Goal: Use online tool/utility: Utilize a website feature to perform a specific function

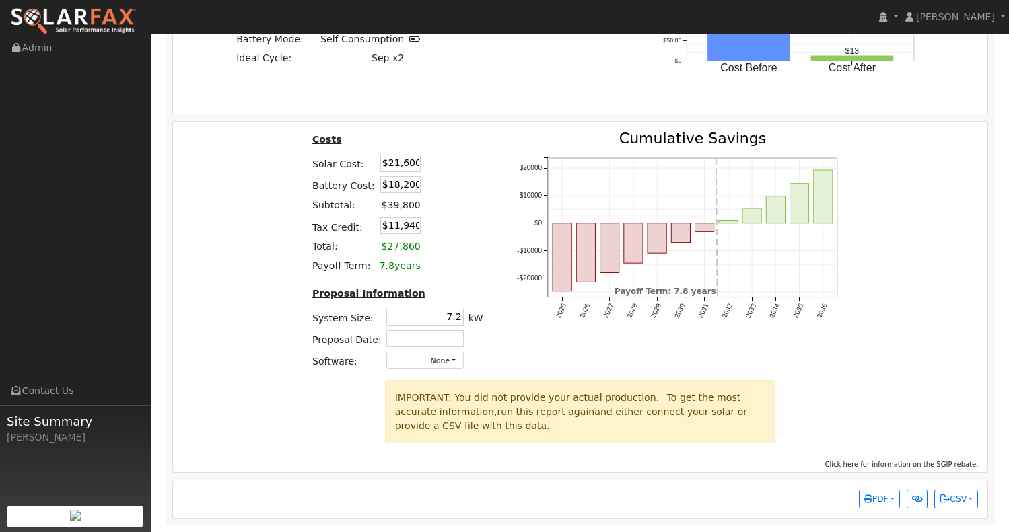
scroll to position [2044, 0]
click at [396, 185] on input "$18,200" at bounding box center [400, 184] width 40 height 17
type input "$11,200"
type input "$9,840"
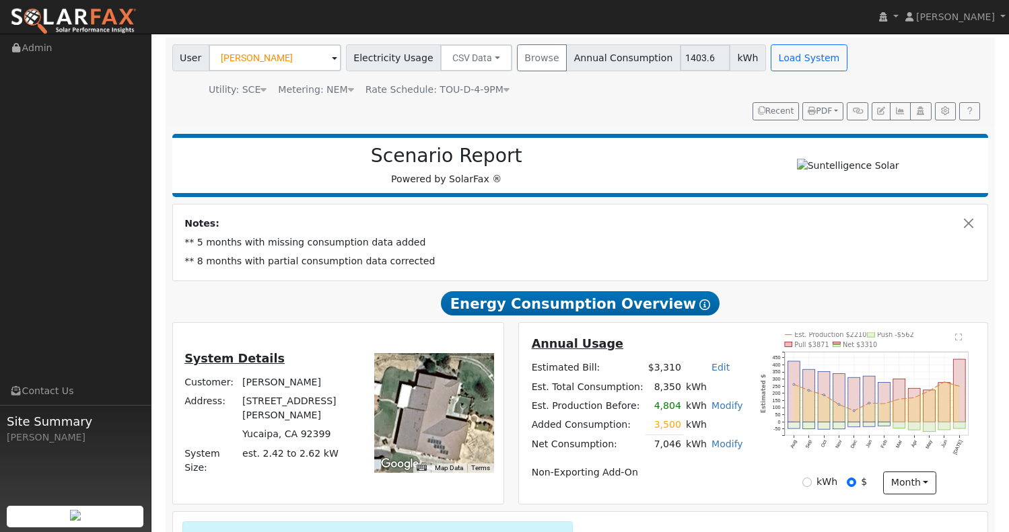
scroll to position [108, 0]
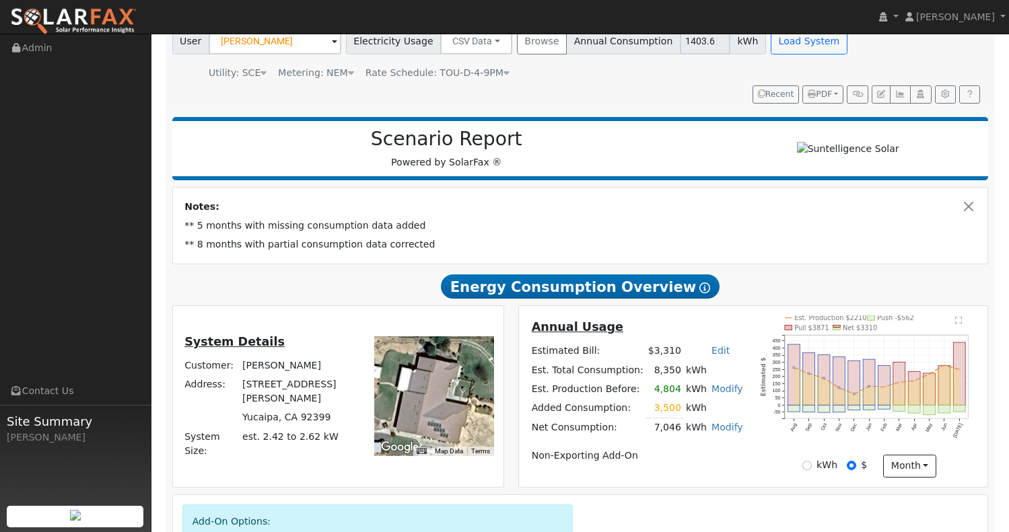
click at [274, 405] on td "[STREET_ADDRESS][PERSON_NAME]" at bounding box center [299, 392] width 118 height 33
drag, startPoint x: 274, startPoint y: 405, endPoint x: 324, endPoint y: 404, distance: 50.5
click at [324, 404] on td "[STREET_ADDRESS][PERSON_NAME]" at bounding box center [299, 392] width 118 height 33
copy td "[STREET_ADDRESS][PERSON_NAME]"
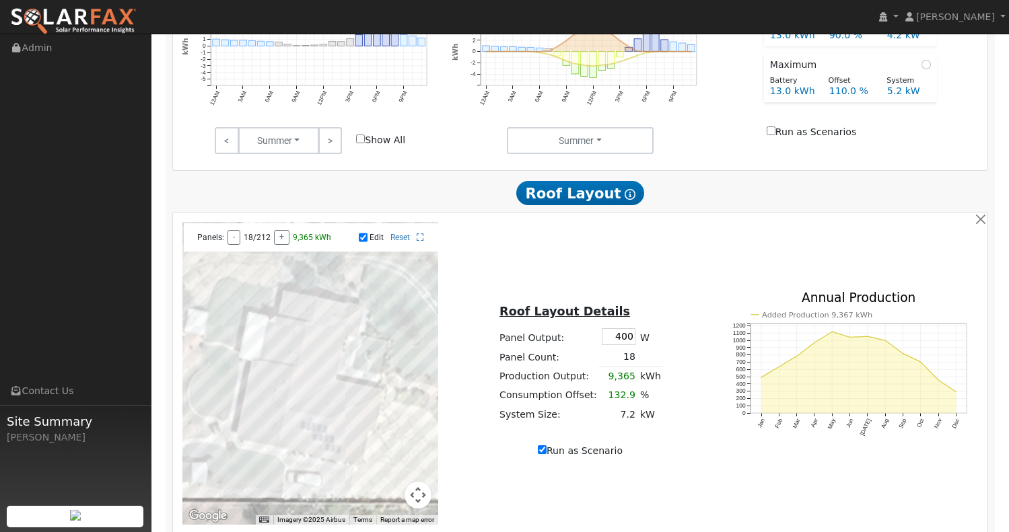
scroll to position [875, 0]
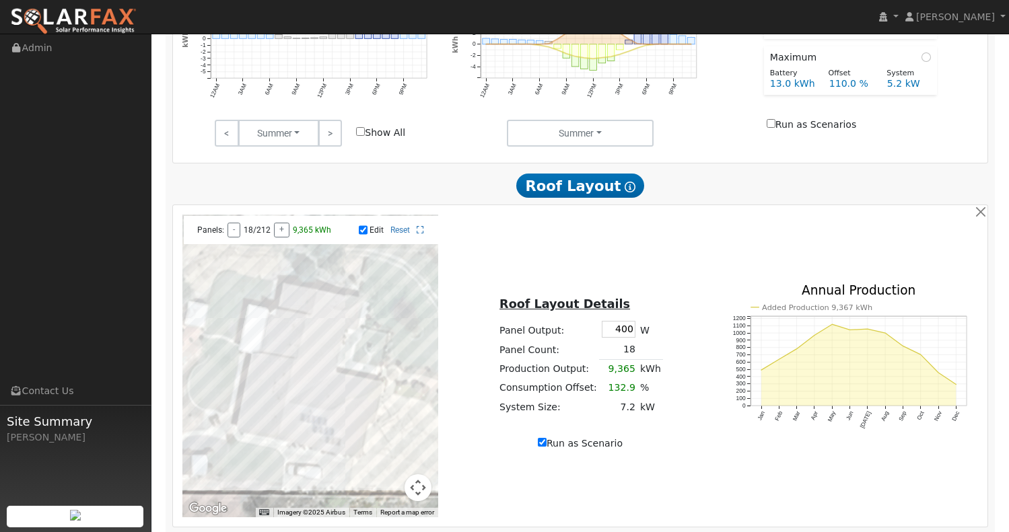
drag, startPoint x: 607, startPoint y: 336, endPoint x: 658, endPoint y: 341, distance: 51.3
click at [659, 340] on tr "Panel Output: 400 W" at bounding box center [580, 329] width 166 height 22
type input "395"
type input "9248"
click at [628, 357] on td "18" at bounding box center [618, 351] width 38 height 20
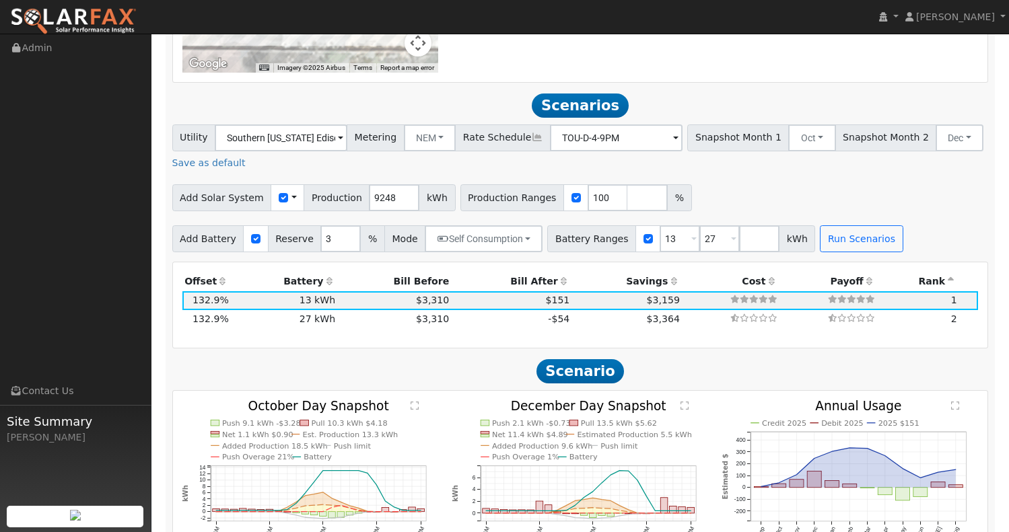
scroll to position [1318, 0]
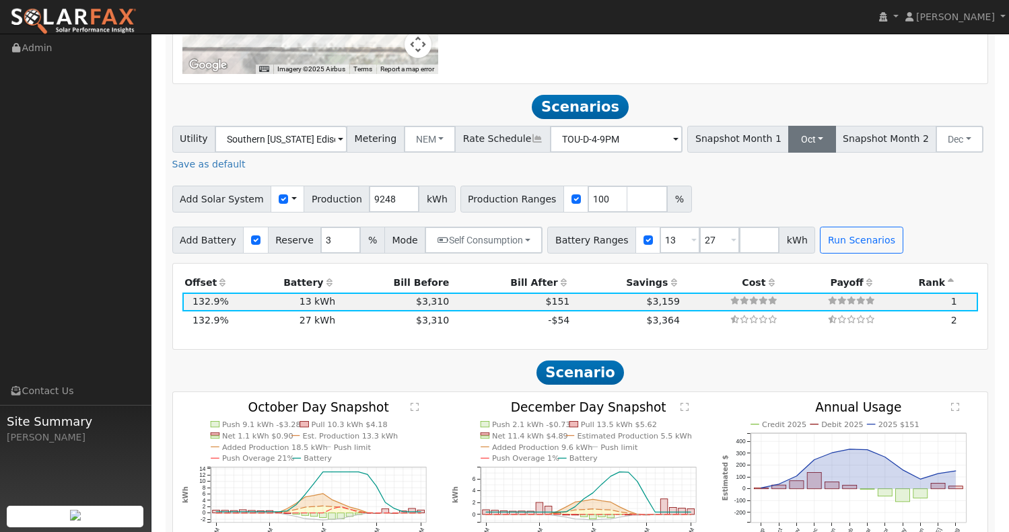
click at [788, 150] on button "Oct" at bounding box center [811, 139] width 47 height 27
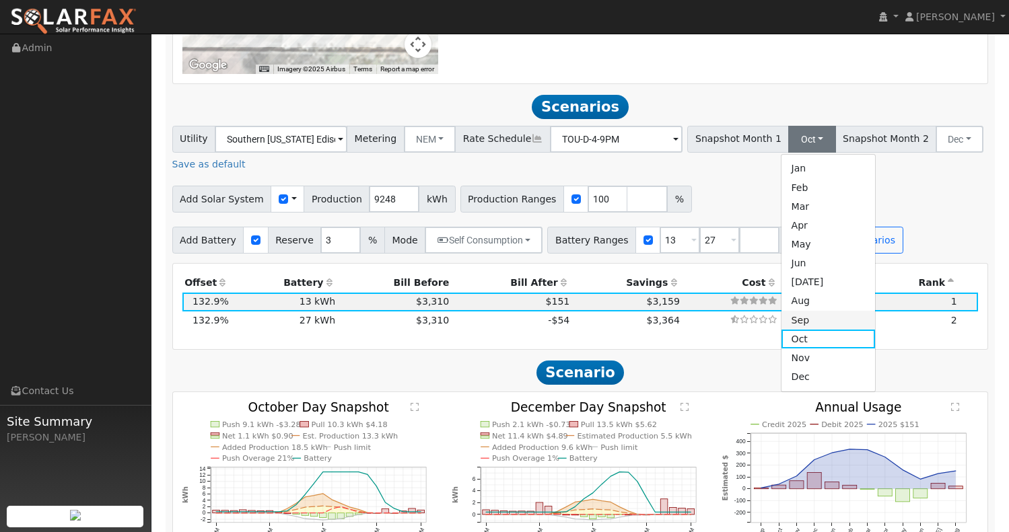
click at [793, 330] on link "Sep" at bounding box center [828, 320] width 94 height 19
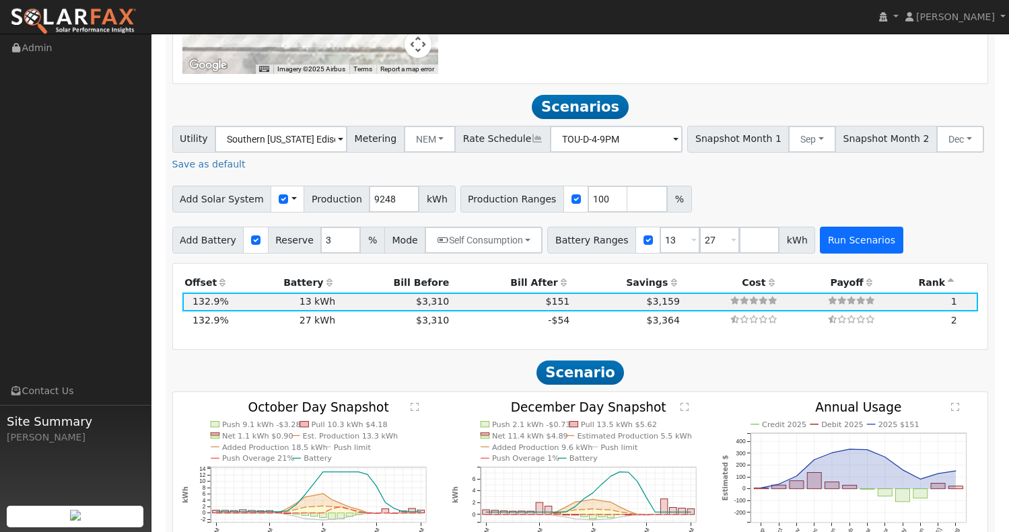
click at [832, 246] on button "Run Scenarios" at bounding box center [861, 240] width 83 height 27
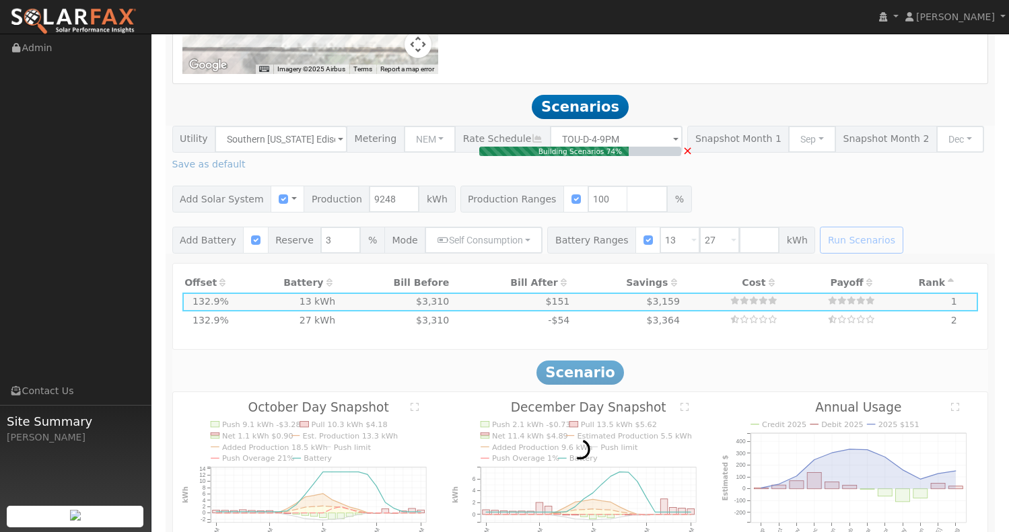
type input "$21,300"
type input "$18,200"
type input "$11,850"
type input "7.1"
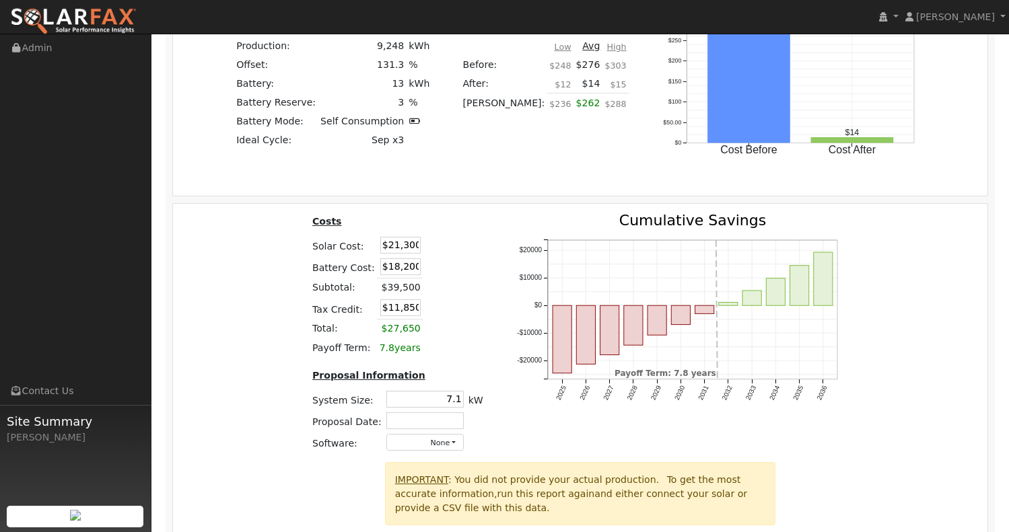
scroll to position [1964, 0]
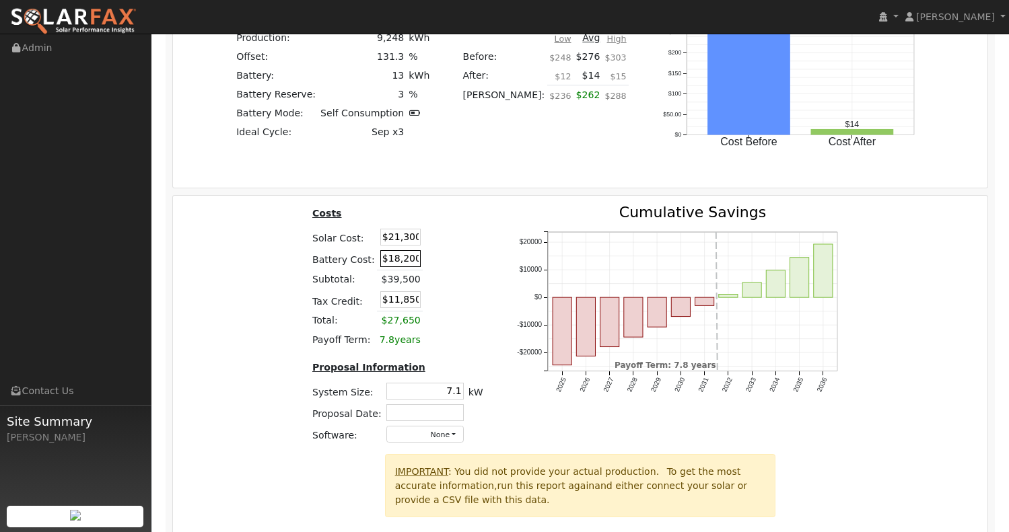
click at [397, 267] on input "$18,200" at bounding box center [400, 258] width 40 height 17
type input "$14,200"
type input "$10,650"
click at [402, 308] on input "$10,650" at bounding box center [400, 299] width 40 height 17
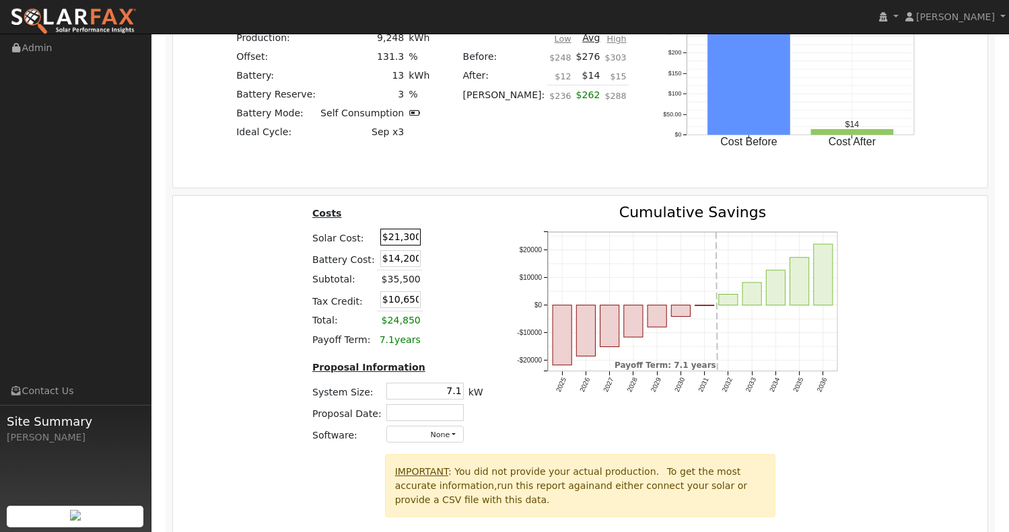
click at [396, 246] on input "$21,300" at bounding box center [400, 237] width 40 height 17
click at [395, 267] on input "$14,200" at bounding box center [400, 258] width 40 height 17
type input "$17,200"
type input "$11,550"
click at [397, 246] on input "$21,300" at bounding box center [400, 237] width 40 height 17
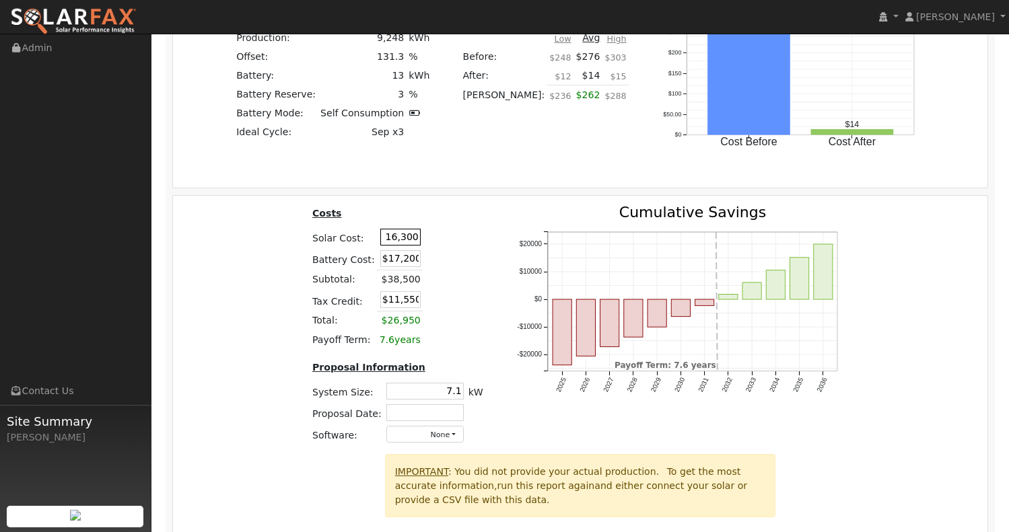
type input "$16,300"
type input "$10,050"
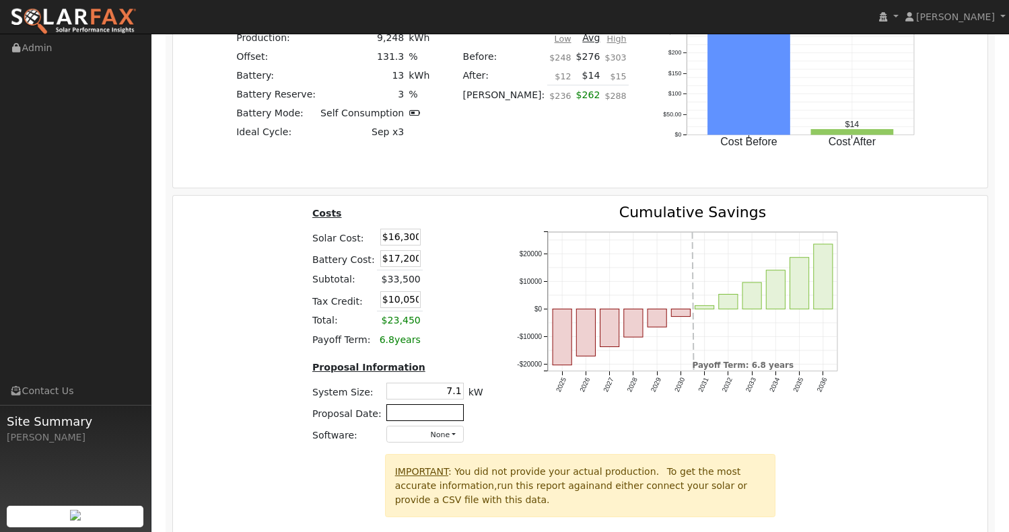
click at [400, 417] on input "text" at bounding box center [424, 412] width 77 height 17
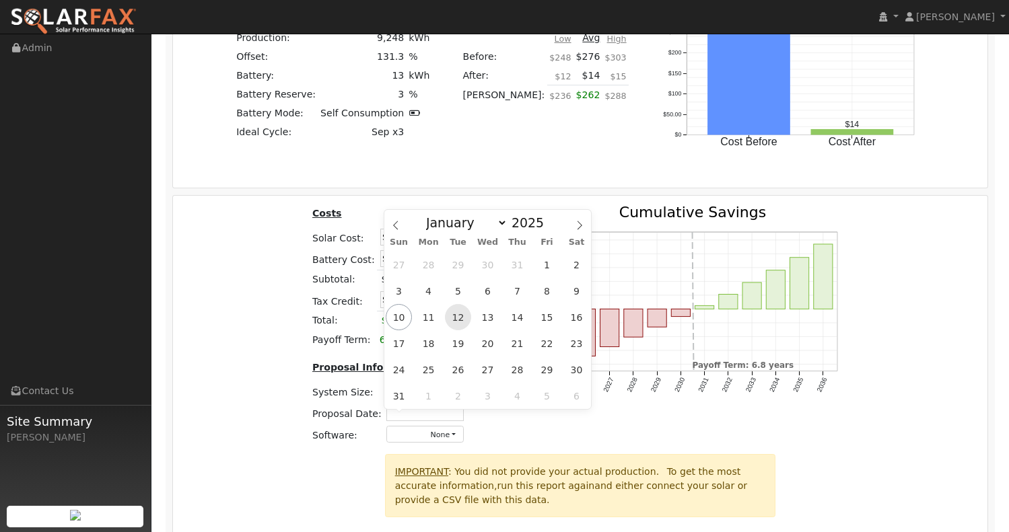
click at [452, 316] on span "12" at bounding box center [458, 317] width 26 height 26
type input "[DATE]"
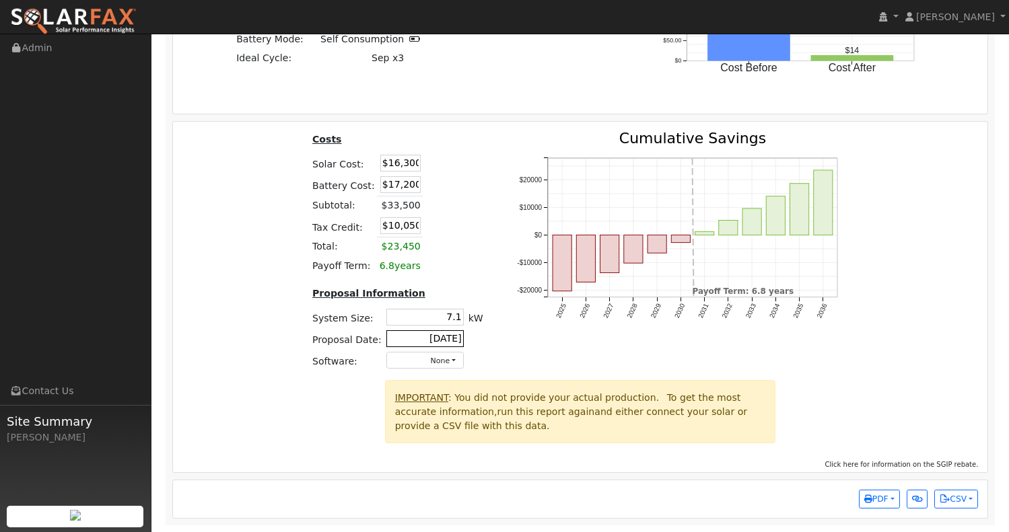
scroll to position [2044, 0]
click at [405, 359] on button "None" at bounding box center [424, 360] width 77 height 17
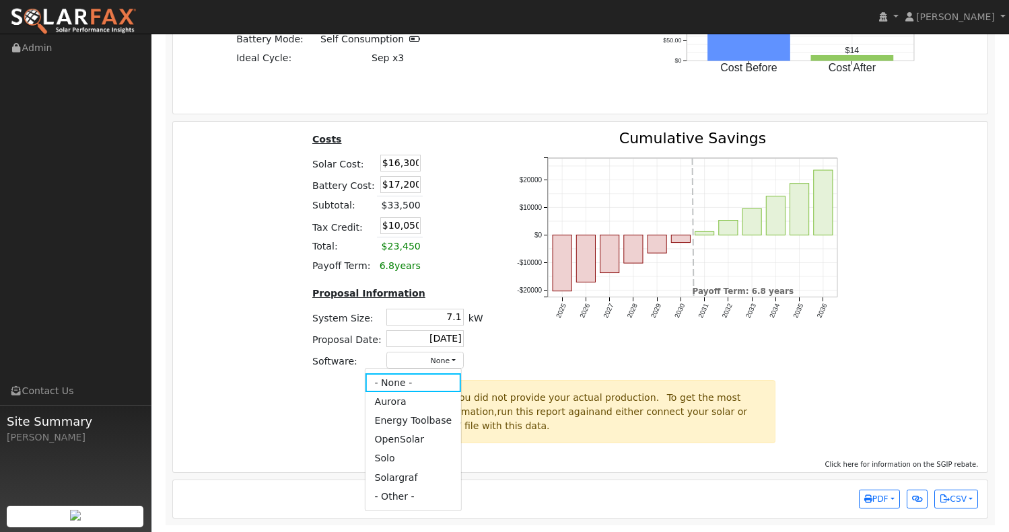
click at [273, 345] on div "Costs Solar Cost: $16,300 Battery Cost: $17,200 Subtotal: $33,500 Tax Credit: $…" at bounding box center [580, 255] width 824 height 249
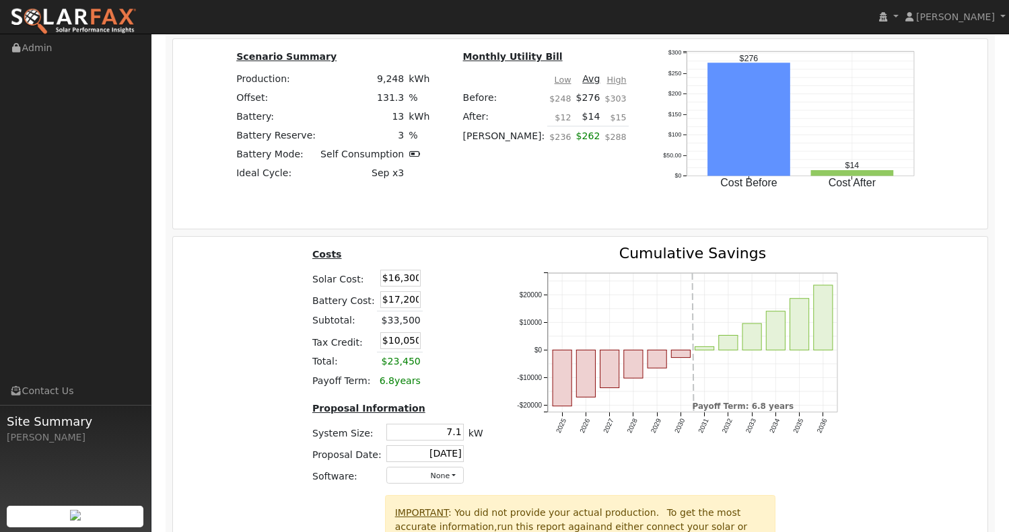
scroll to position [1923, 0]
click at [404, 308] on input "$17,200" at bounding box center [400, 299] width 40 height 17
type input "$17,500"
type input "$10,140"
click at [397, 285] on input "$16,300" at bounding box center [400, 277] width 40 height 17
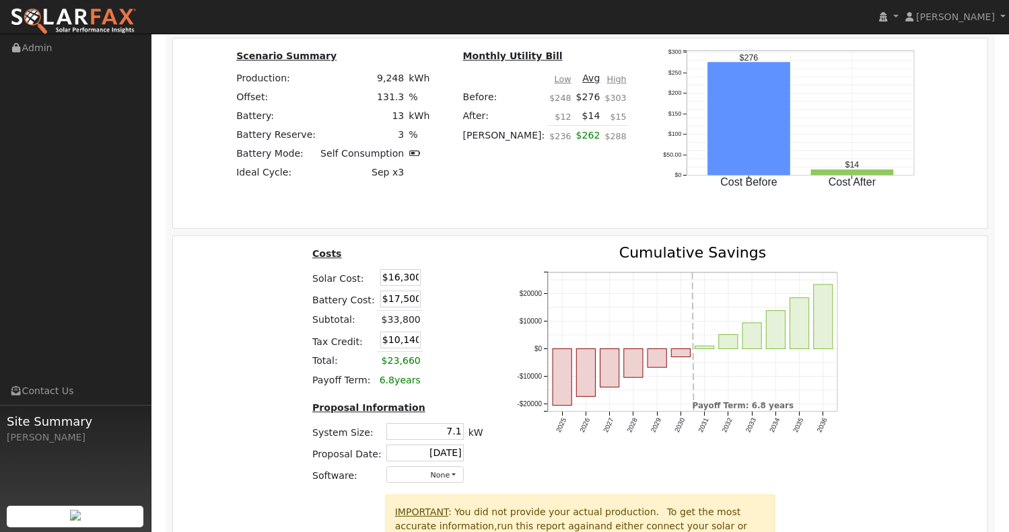
drag, startPoint x: 390, startPoint y: 284, endPoint x: 431, endPoint y: 289, distance: 40.7
click at [431, 288] on tr "Solar Cost: $16,300" at bounding box center [398, 277] width 176 height 22
type input "$14,495"
type input "$9,599"
click at [404, 308] on input "$17,500" at bounding box center [400, 299] width 40 height 17
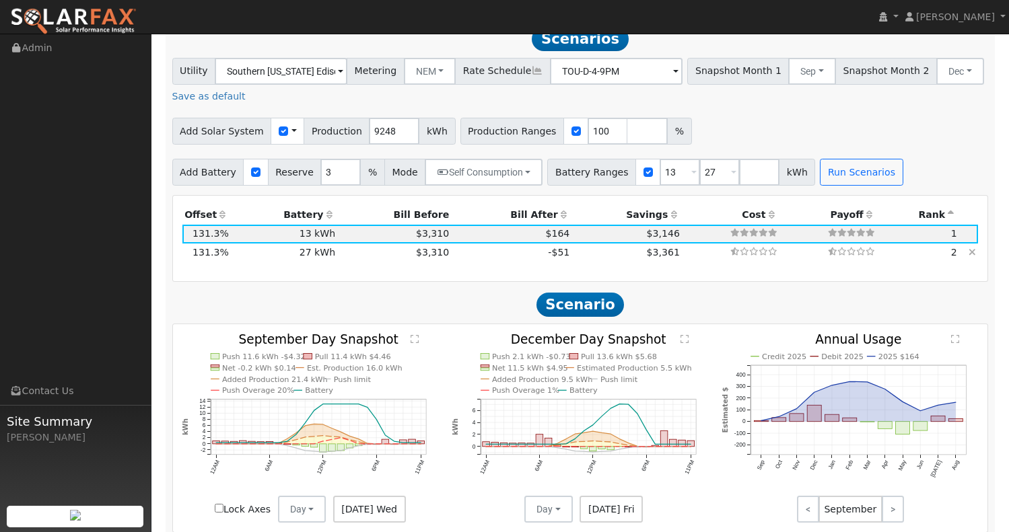
scroll to position [1389, 0]
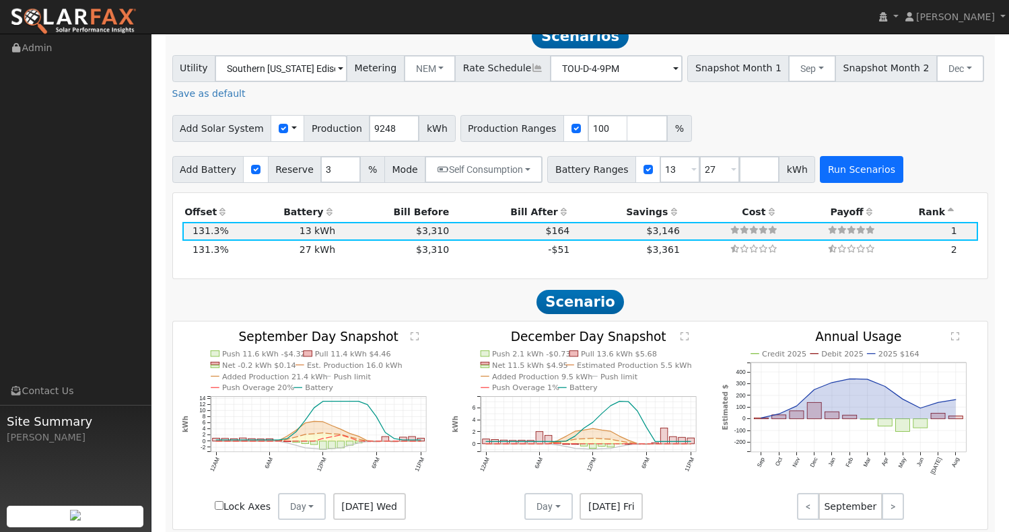
click at [857, 180] on button "Run Scenarios" at bounding box center [861, 169] width 83 height 27
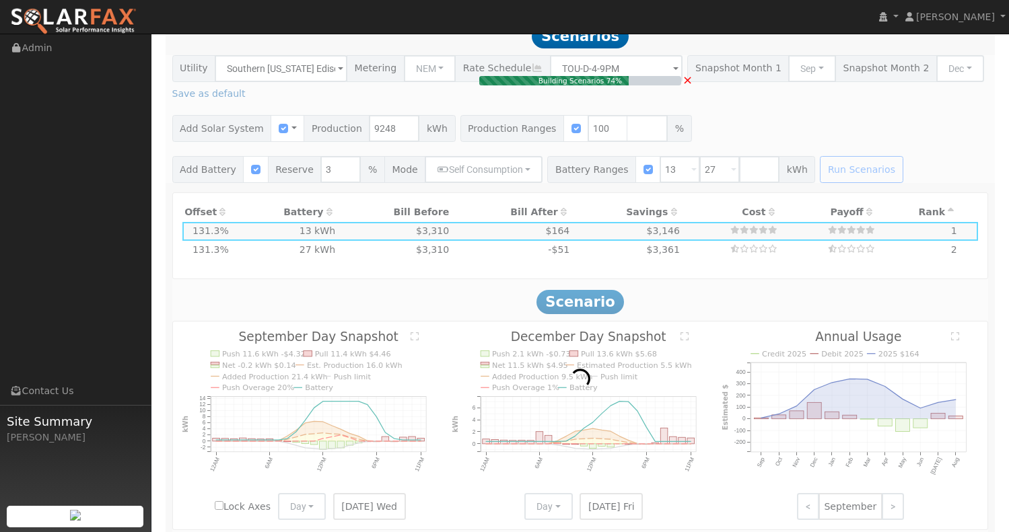
type input "$21,300"
type input "$18,200"
type input "$11,850"
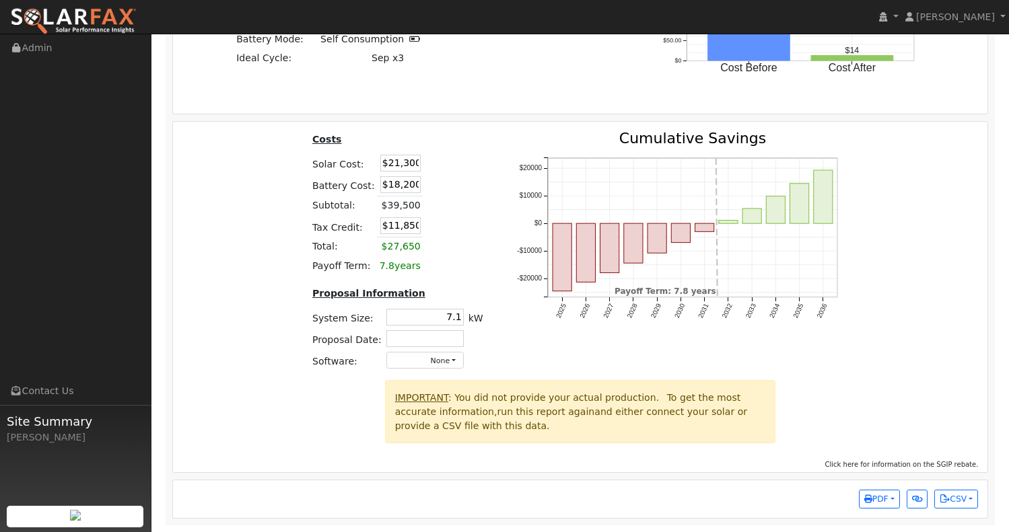
scroll to position [2044, 0]
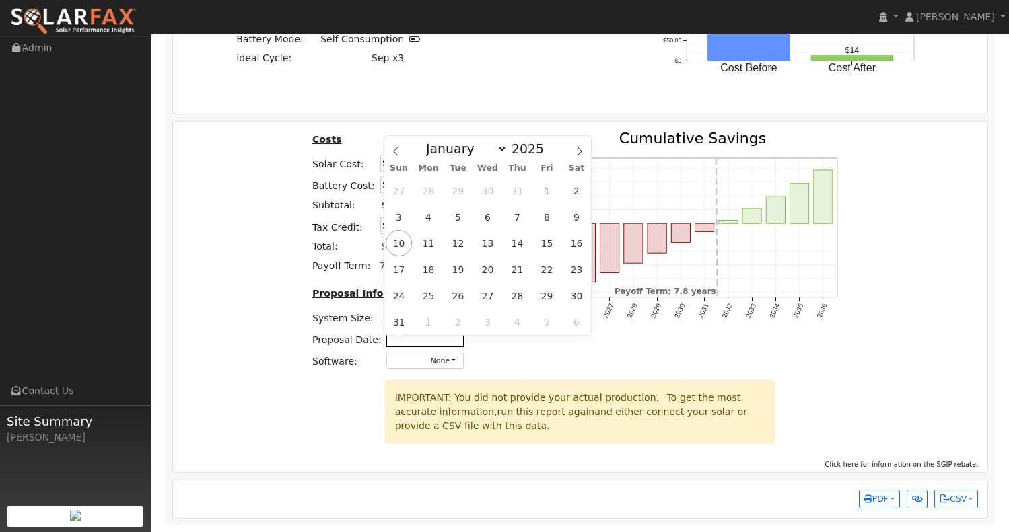
click at [435, 332] on input "text" at bounding box center [424, 338] width 77 height 17
click at [454, 238] on span "12" at bounding box center [458, 243] width 26 height 26
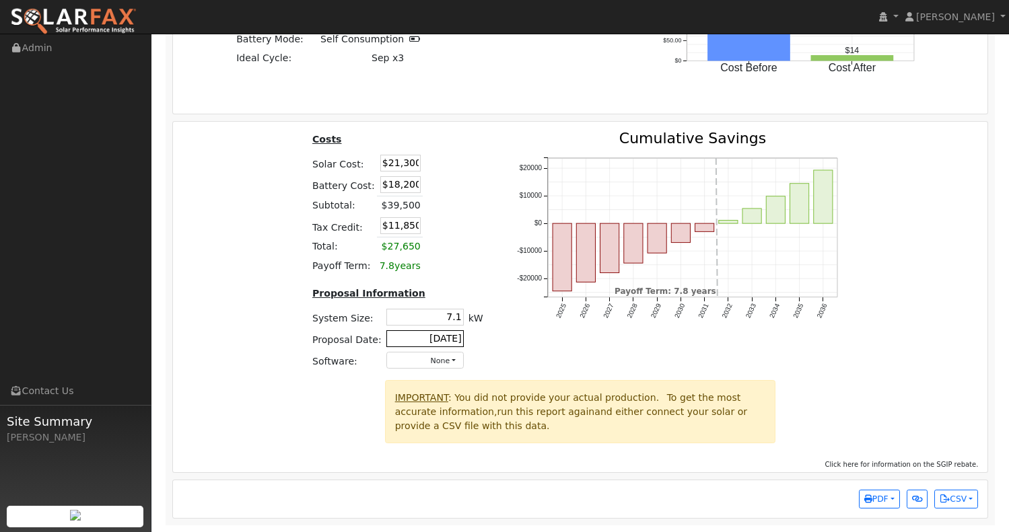
click at [433, 341] on input "[DATE]" at bounding box center [424, 338] width 77 height 17
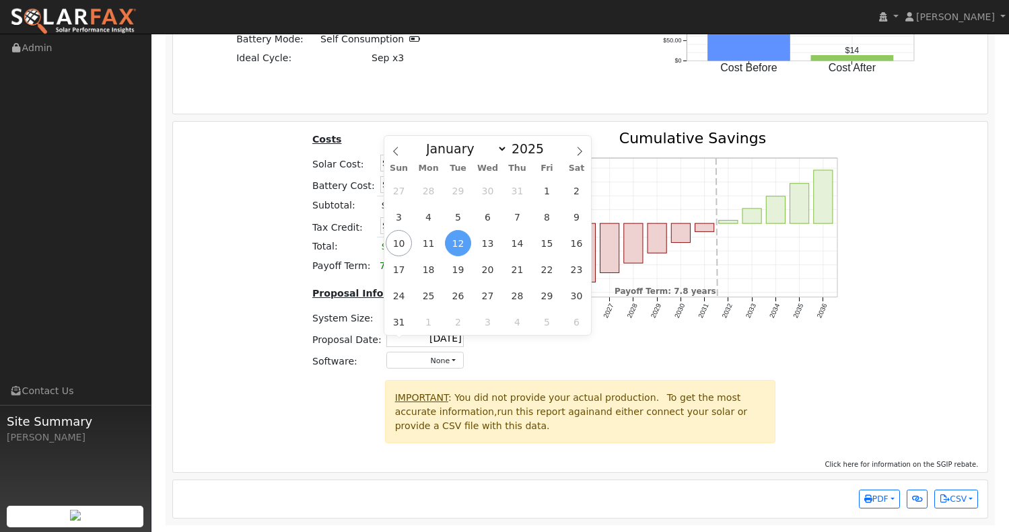
type input "[DATE]"
click at [345, 396] on div at bounding box center [276, 416] width 203 height 73
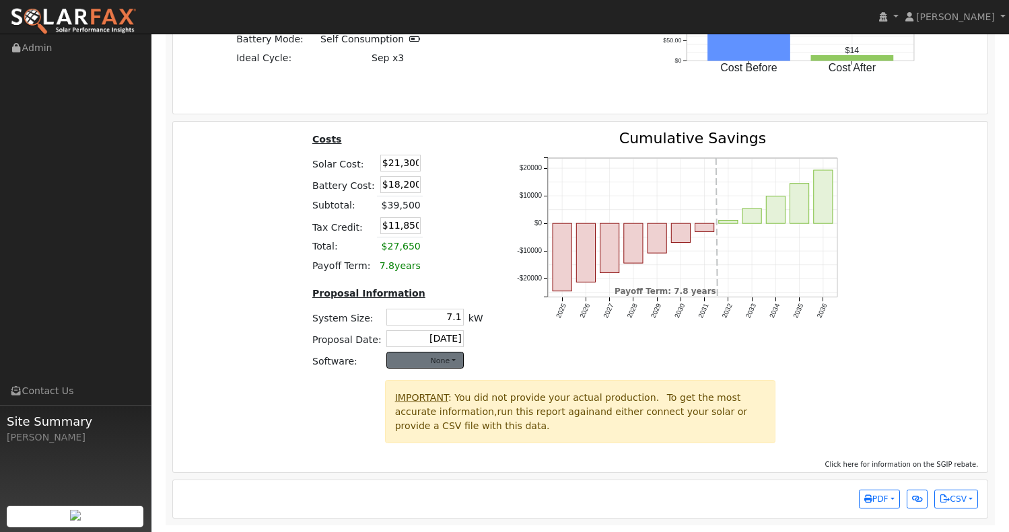
click at [439, 364] on button "None" at bounding box center [424, 360] width 77 height 17
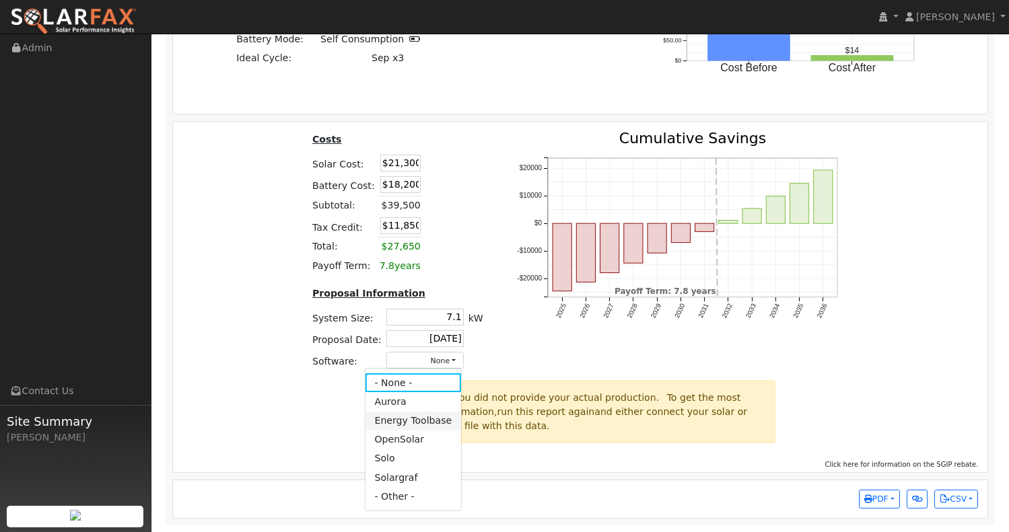
click at [419, 423] on link "Energy Toolbase" at bounding box center [413, 421] width 96 height 19
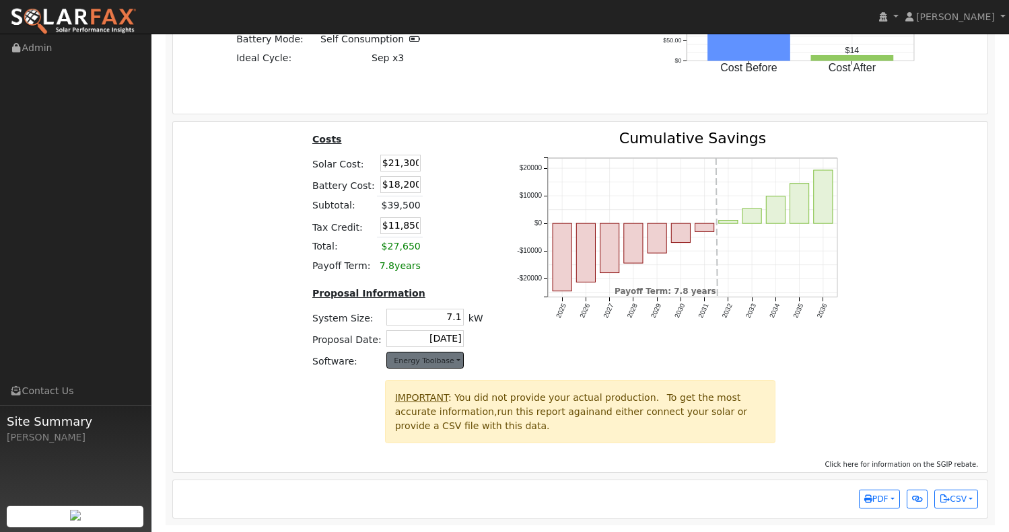
click at [439, 361] on button "Energy Toolbase" at bounding box center [424, 360] width 77 height 17
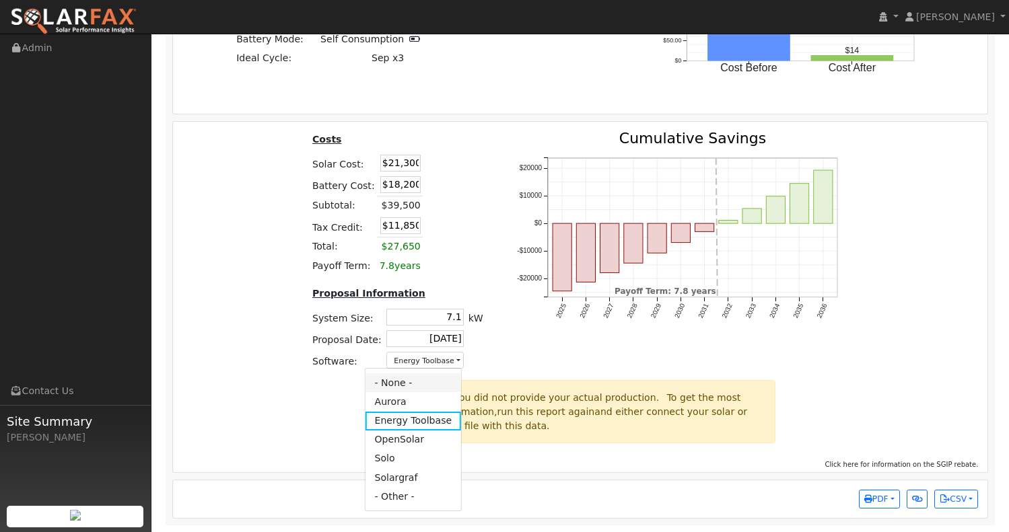
click at [419, 380] on link "- None -" at bounding box center [413, 383] width 96 height 19
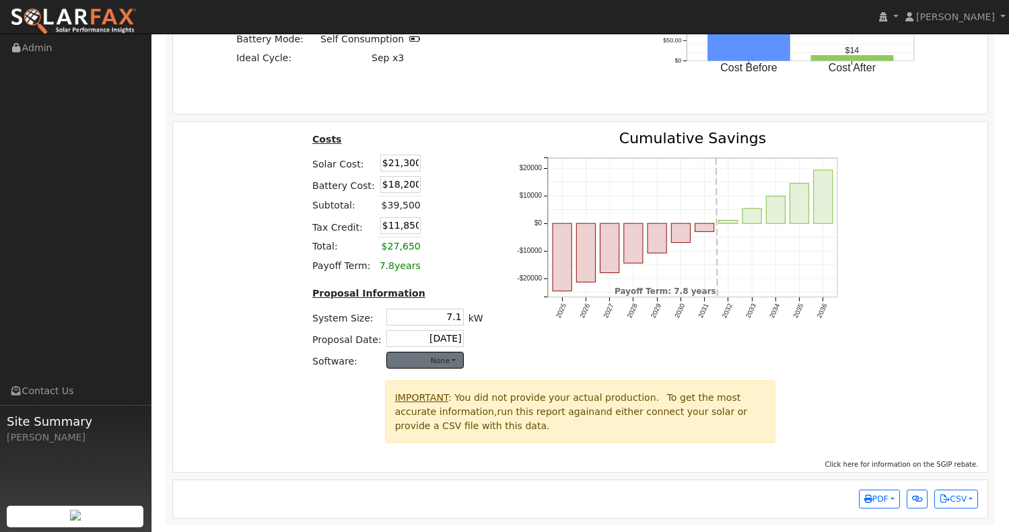
click at [431, 359] on button "None" at bounding box center [424, 360] width 77 height 17
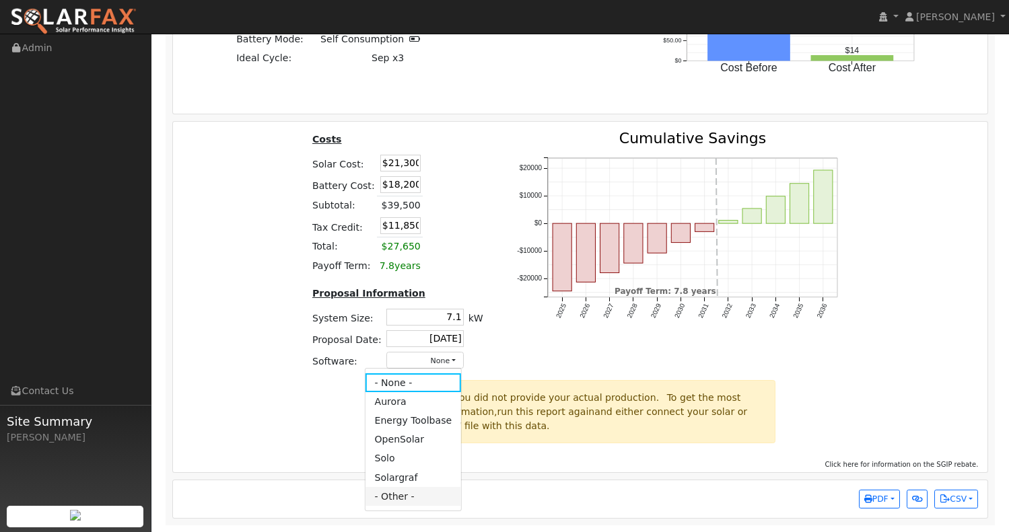
click at [402, 493] on link "- Other -" at bounding box center [413, 496] width 96 height 19
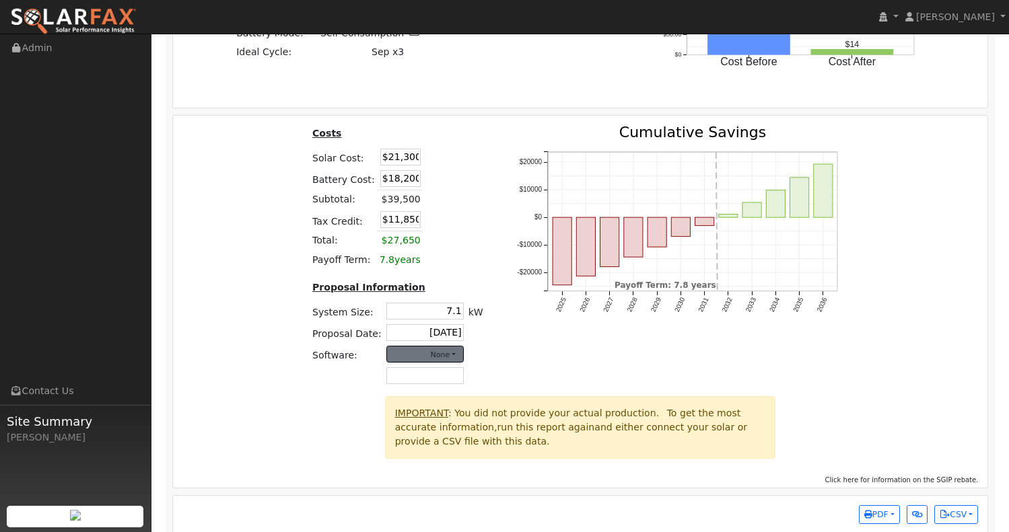
click at [440, 363] on button "None" at bounding box center [424, 354] width 77 height 17
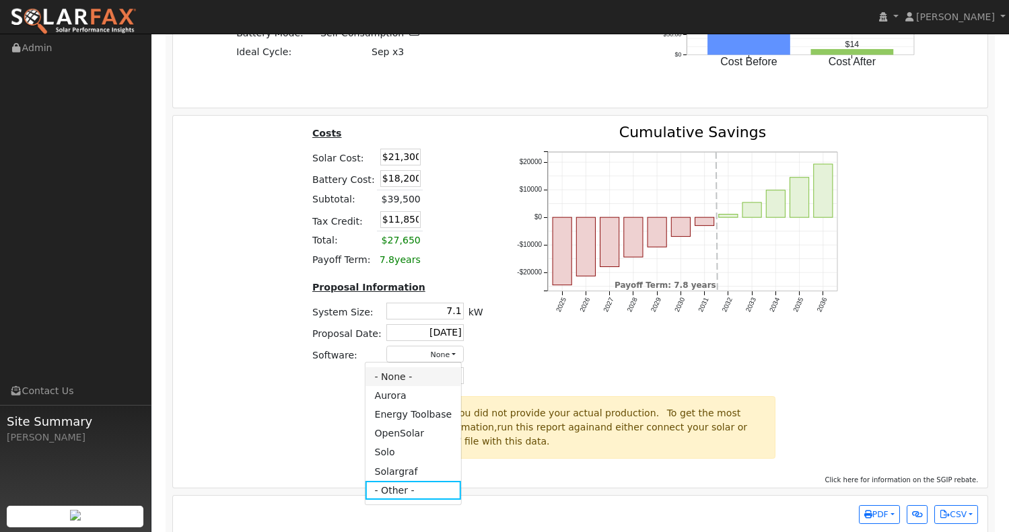
click at [405, 386] on link "- None -" at bounding box center [413, 376] width 96 height 19
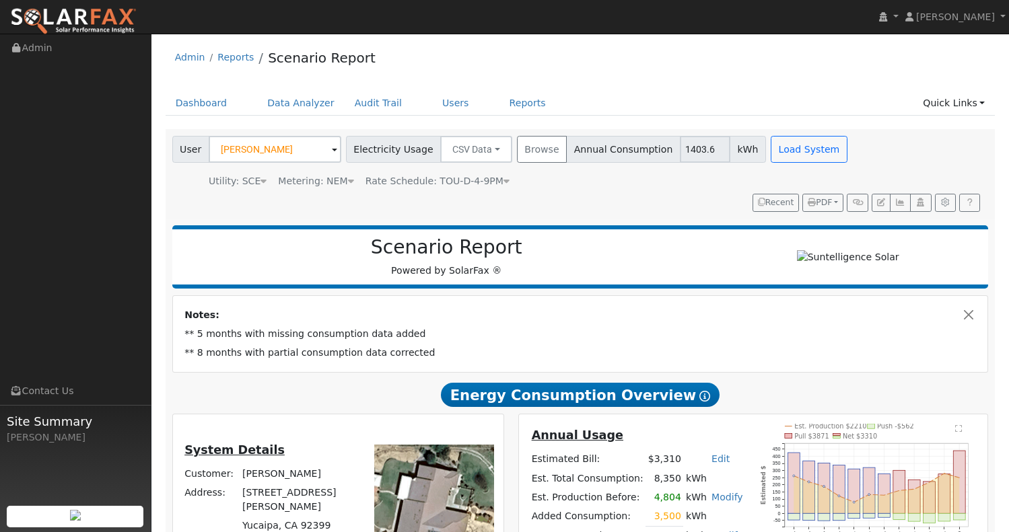
scroll to position [0, 0]
click at [771, 149] on button "Load System" at bounding box center [809, 149] width 77 height 27
radio input "false"
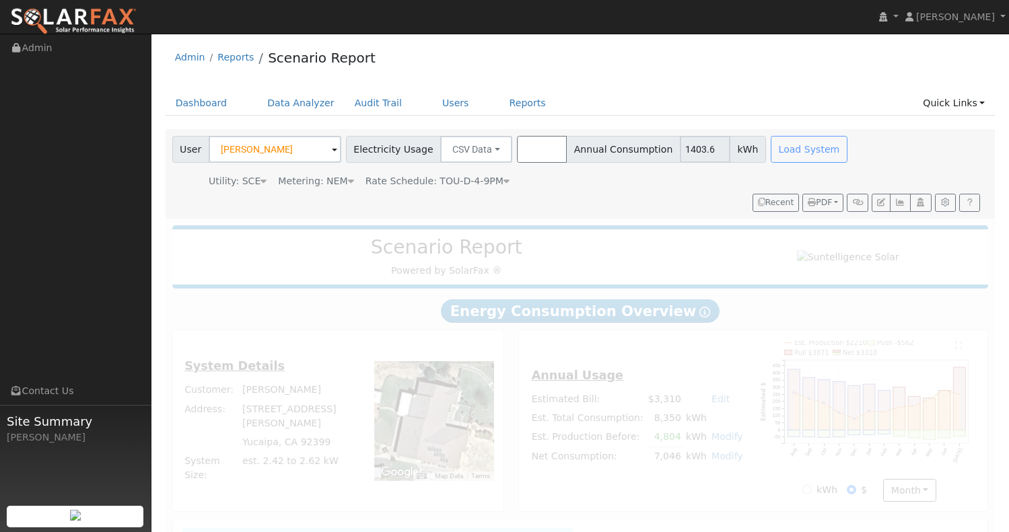
click at [520, 158] on button "Browse" at bounding box center [542, 149] width 50 height 27
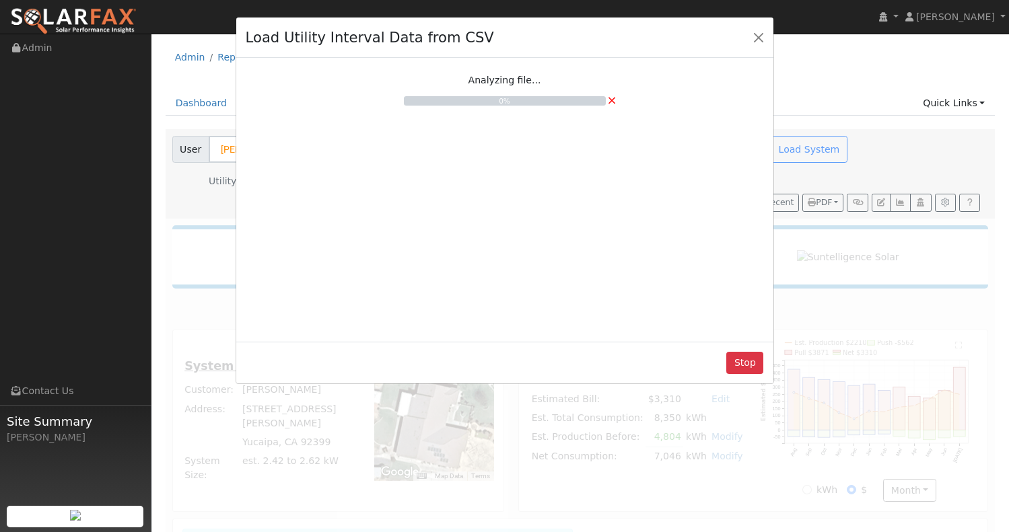
radio input "true"
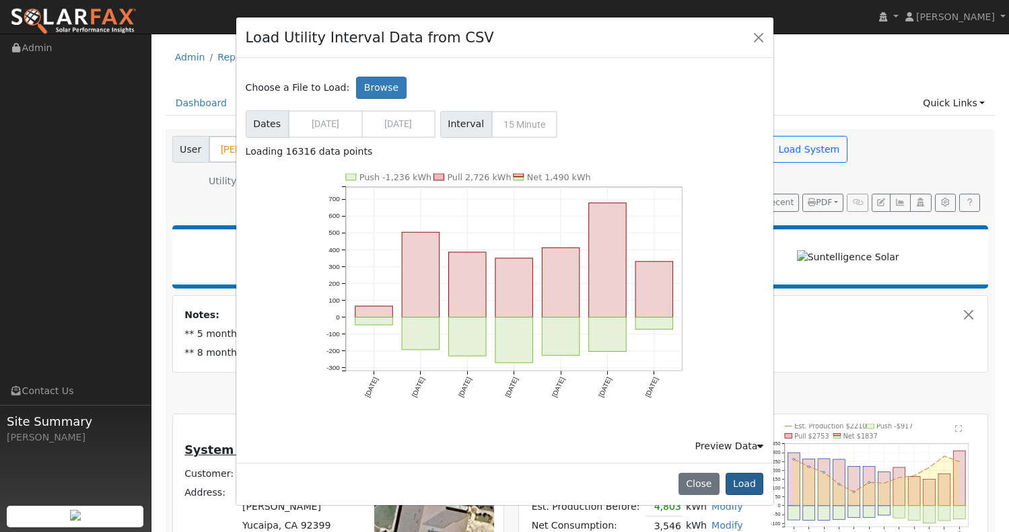
click at [742, 488] on button "Load" at bounding box center [744, 484] width 38 height 23
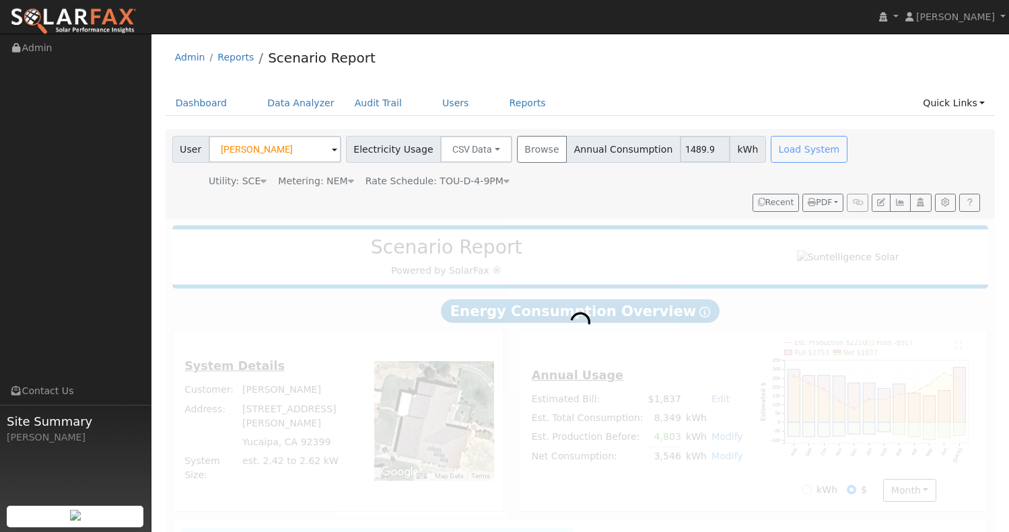
type input "1489.9"
radio input "true"
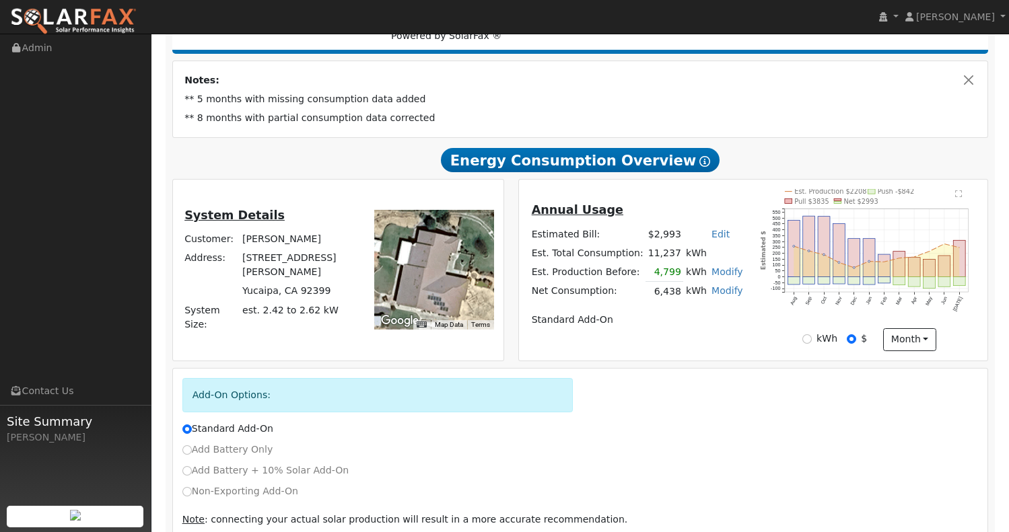
scroll to position [235, 0]
click at [715, 239] on link "Edit" at bounding box center [720, 234] width 18 height 11
click at [696, 225] on td "Annual Usage" at bounding box center [637, 213] width 216 height 24
click at [724, 295] on link "Modify" at bounding box center [727, 290] width 32 height 11
click at [659, 319] on link "Add Consumption" at bounding box center [654, 313] width 164 height 19
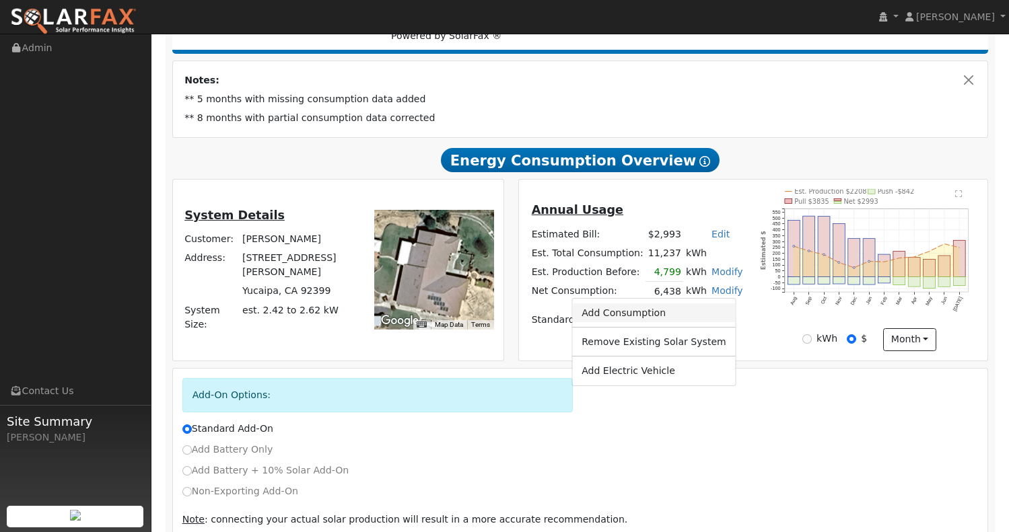
type input "6438"
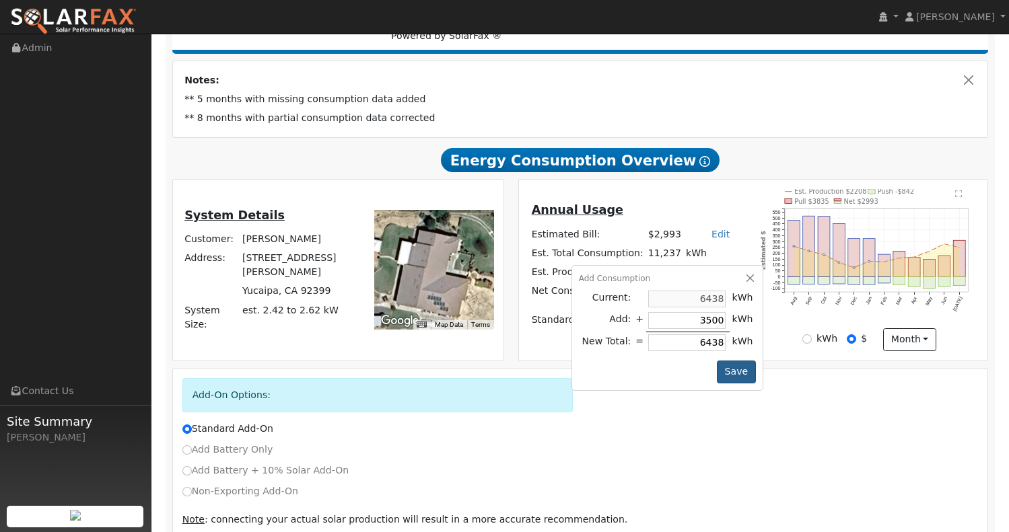
click at [739, 376] on button "Save" at bounding box center [736, 372] width 39 height 23
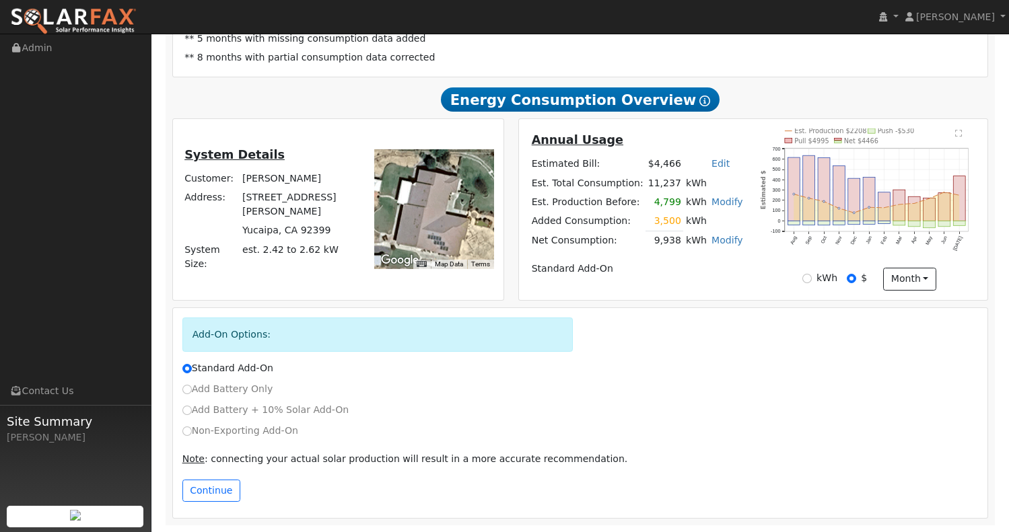
scroll to position [301, 0]
click at [188, 431] on input "Non-Exporting Add-On" at bounding box center [186, 431] width 9 height 9
radio input "true"
radio input "false"
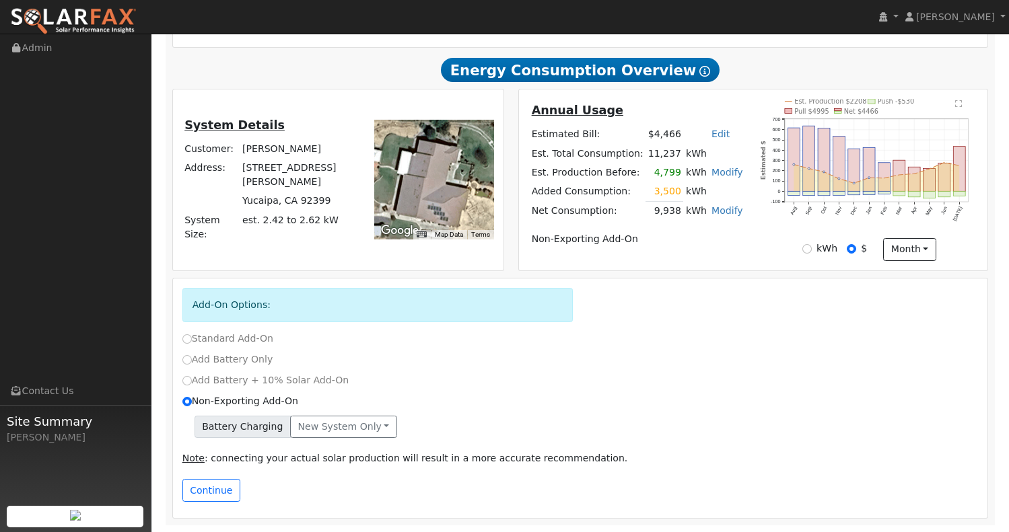
scroll to position [330, 0]
click at [219, 487] on button "Continue" at bounding box center [211, 490] width 58 height 23
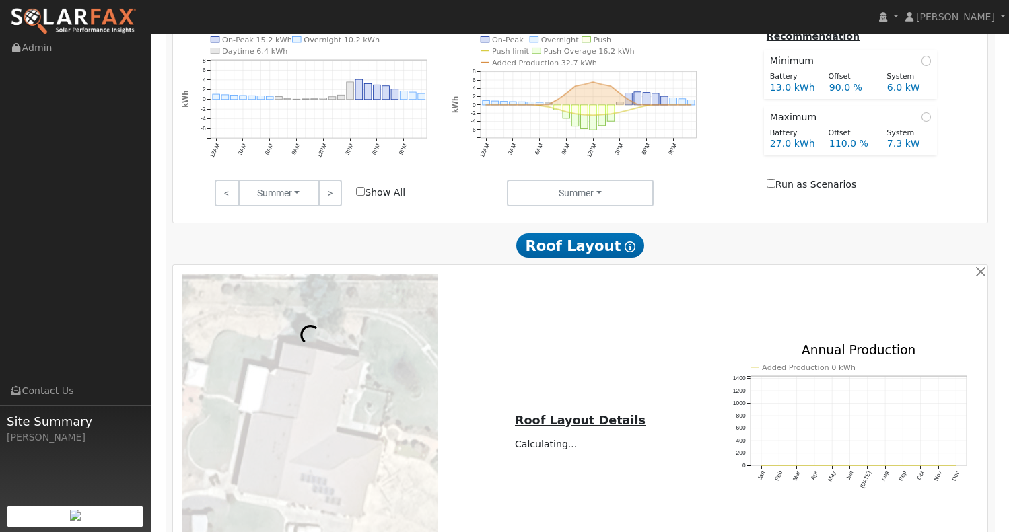
scroll to position [815, 0]
click at [771, 188] on input "Run as Scenarios" at bounding box center [771, 183] width 9 height 9
checkbox input "true"
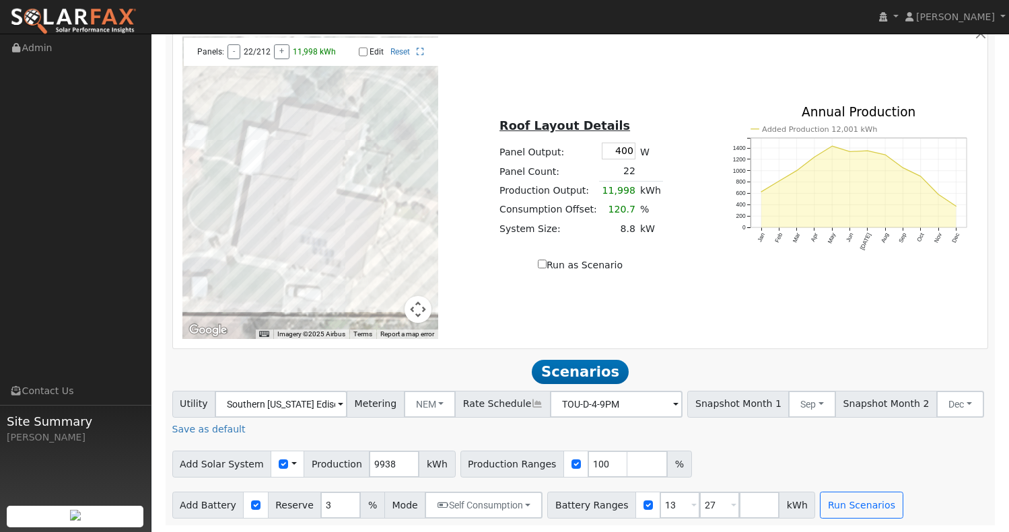
scroll to position [1061, 0]
click at [366, 52] on input "Edit" at bounding box center [363, 51] width 9 height 9
checkbox input "true"
click at [264, 197] on div at bounding box center [310, 187] width 256 height 303
click at [266, 193] on div at bounding box center [310, 187] width 256 height 303
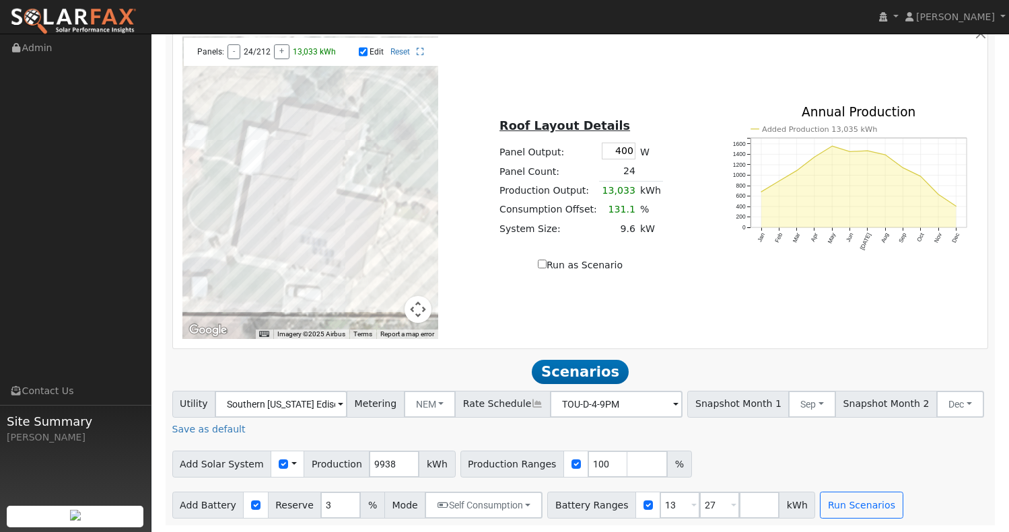
click at [267, 188] on div at bounding box center [310, 187] width 256 height 303
click at [269, 183] on div at bounding box center [310, 187] width 256 height 303
click at [269, 178] on div at bounding box center [310, 187] width 256 height 303
click at [312, 225] on div at bounding box center [310, 187] width 256 height 303
click at [312, 231] on div at bounding box center [310, 187] width 256 height 303
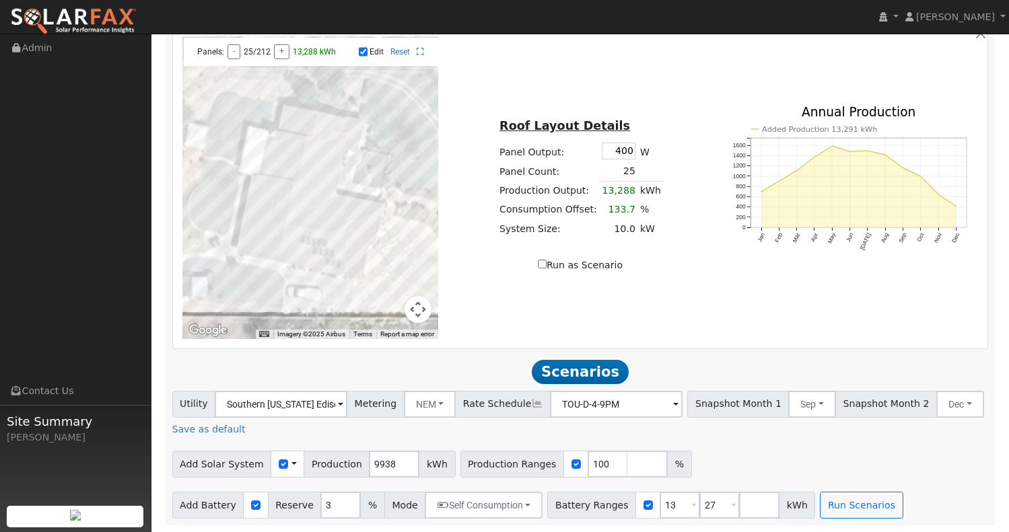
click at [308, 237] on div at bounding box center [310, 187] width 256 height 303
click at [315, 242] on div at bounding box center [310, 187] width 256 height 303
click at [271, 175] on div at bounding box center [310, 187] width 256 height 303
click at [546, 266] on input "Run as Scenario" at bounding box center [542, 264] width 9 height 9
checkbox input "true"
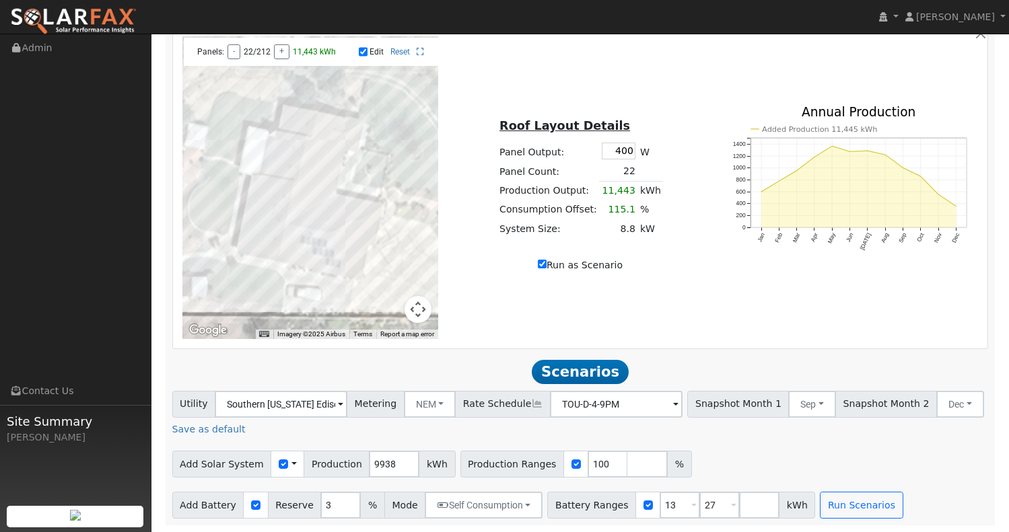
type input "11443"
click at [833, 504] on button "Run Scenarios" at bounding box center [861, 505] width 83 height 27
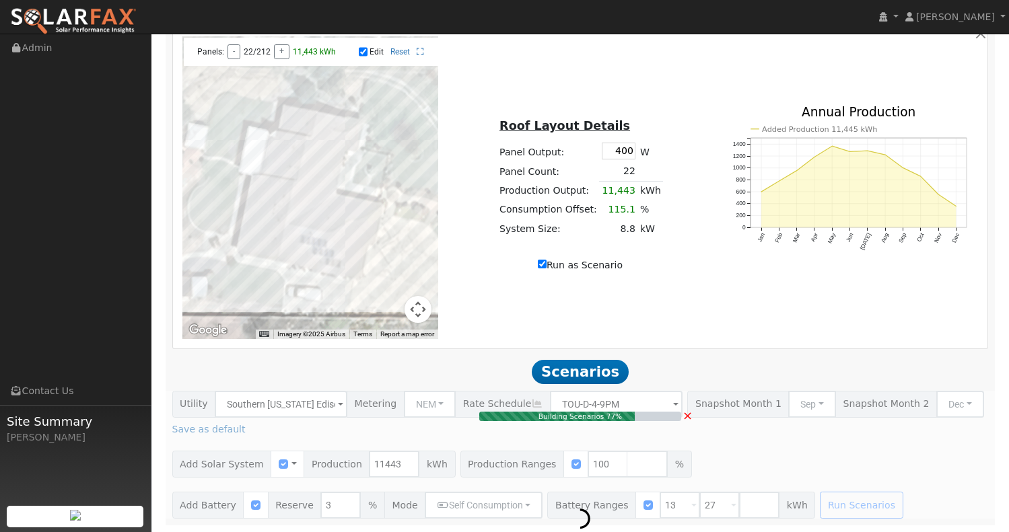
type input "$17,888"
type input "$10,826"
type input "6.0"
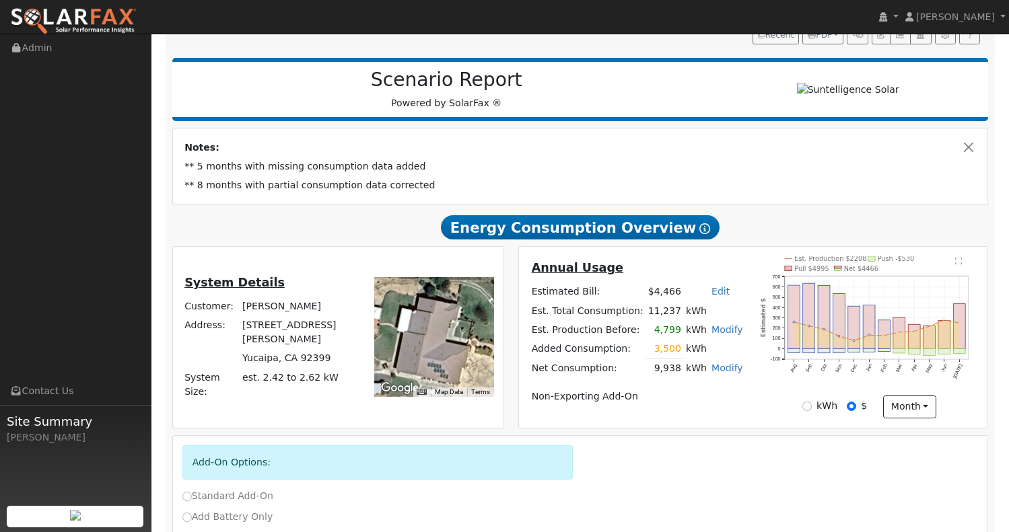
scroll to position [170, 0]
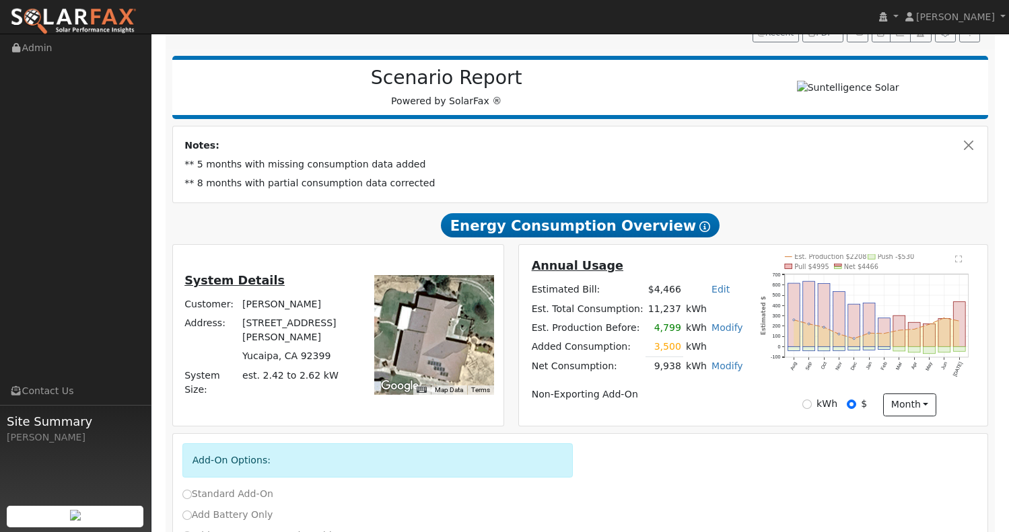
click at [660, 354] on td "3,500" at bounding box center [664, 347] width 38 height 20
click at [717, 371] on link "Modify" at bounding box center [727, 366] width 32 height 11
click at [669, 394] on link "Edit Consumption" at bounding box center [655, 387] width 164 height 19
type input "9938"
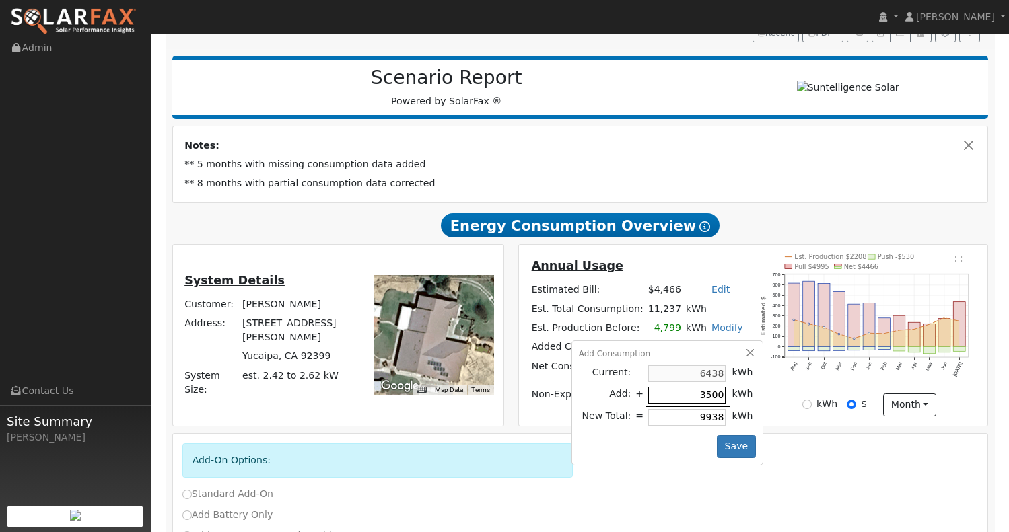
click at [696, 404] on input "3500" at bounding box center [686, 395] width 77 height 17
drag, startPoint x: 696, startPoint y: 404, endPoint x: 680, endPoint y: 404, distance: 15.5
click at [680, 404] on input "3500" at bounding box center [686, 395] width 77 height 17
type input "2500"
type input "8938"
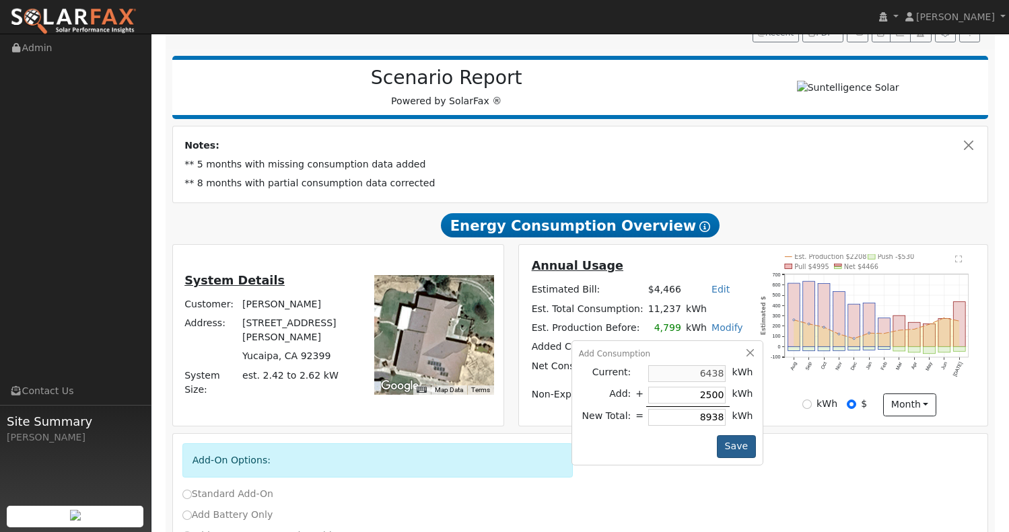
type input "2500"
click at [741, 450] on button "Save" at bounding box center [736, 446] width 39 height 23
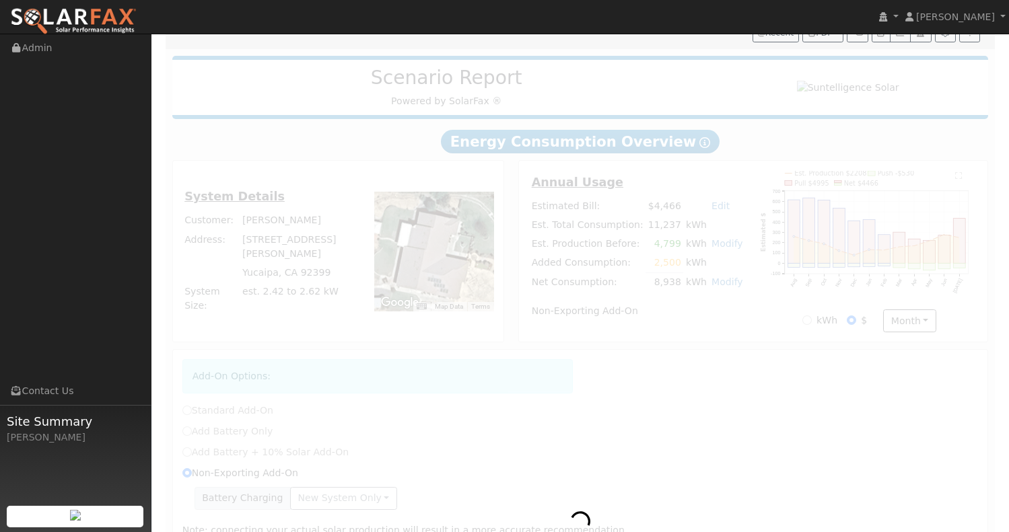
radio input "true"
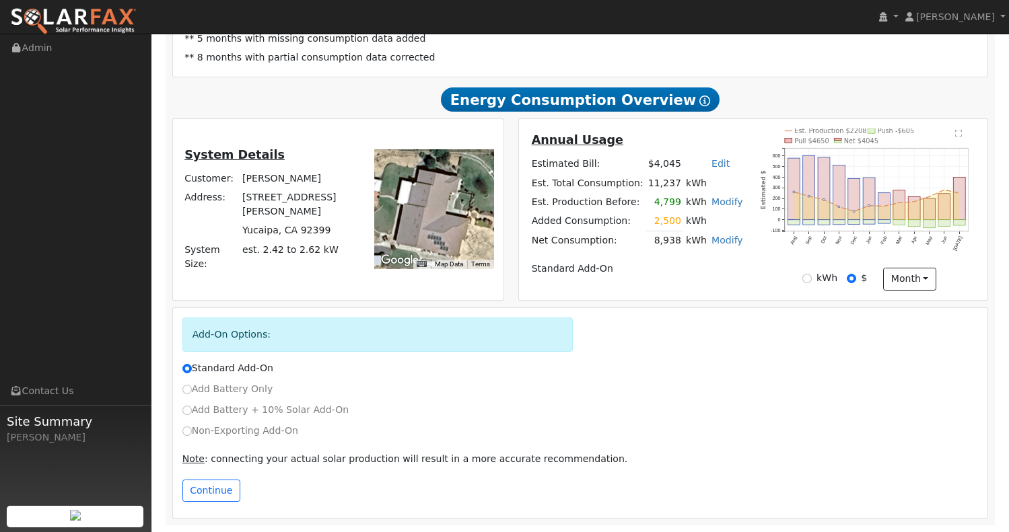
scroll to position [301, 0]
click at [185, 433] on input "Non-Exporting Add-On" at bounding box center [186, 431] width 9 height 9
radio input "true"
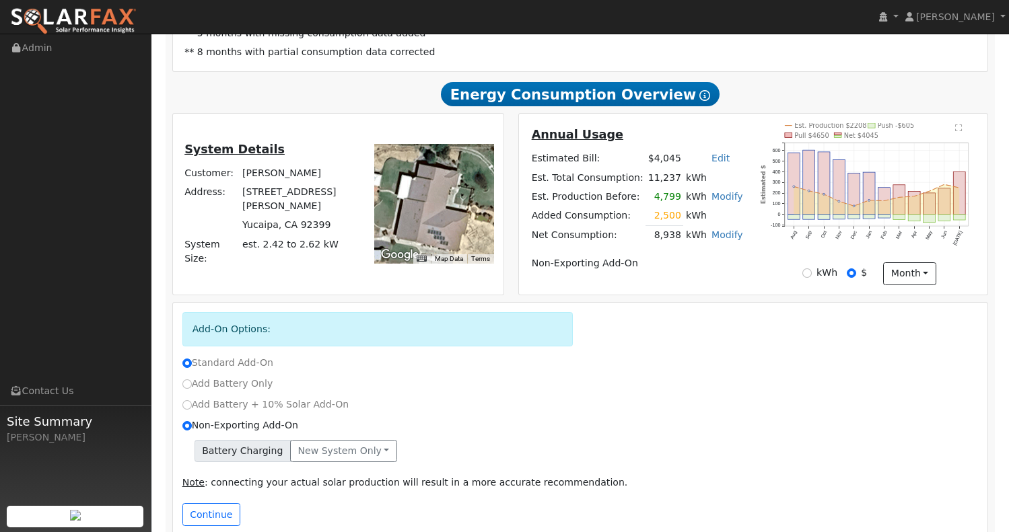
radio input "false"
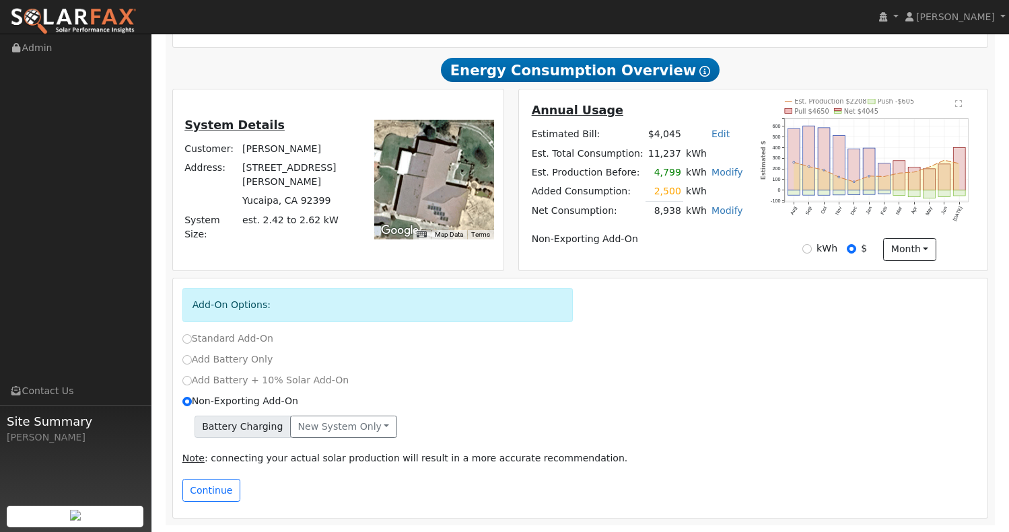
scroll to position [330, 0]
click at [207, 493] on button "Continue" at bounding box center [211, 490] width 58 height 23
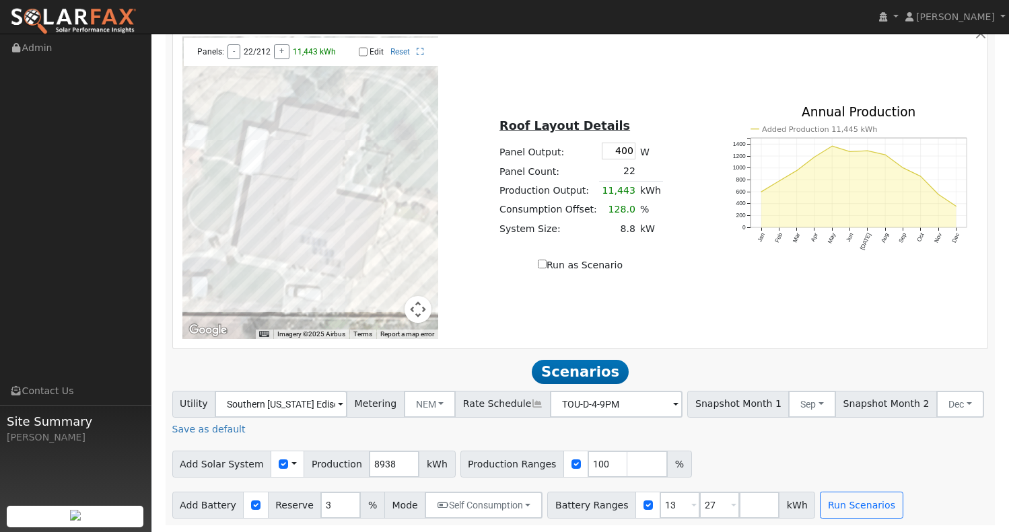
scroll to position [1061, 0]
click at [832, 505] on button "Run Scenarios" at bounding box center [861, 505] width 83 height 27
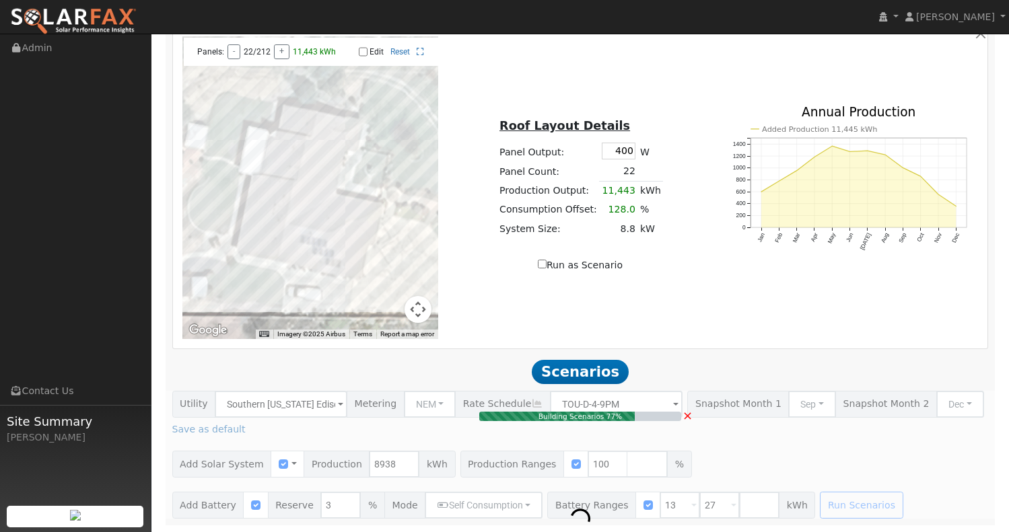
type input "$26,400"
type input "$13,380"
type input "8.8"
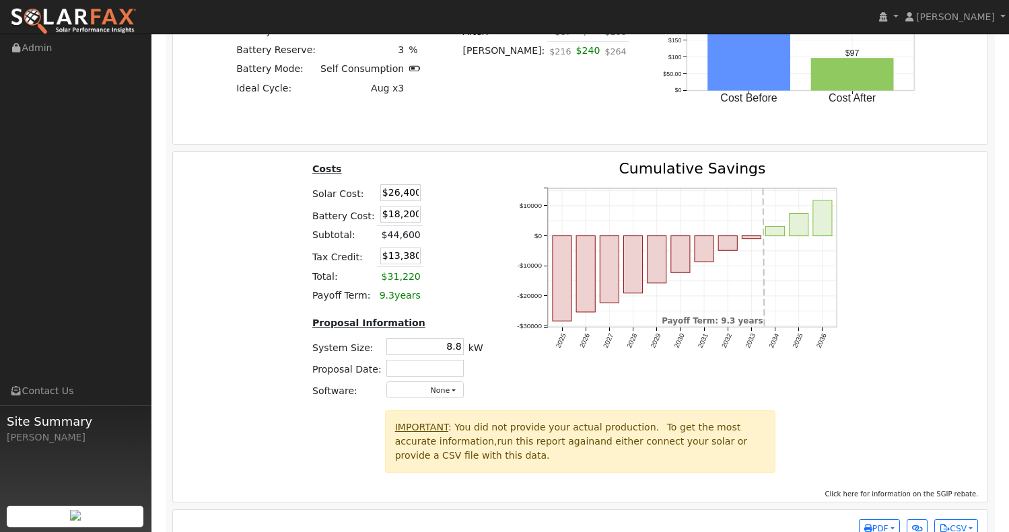
scroll to position [2069, 0]
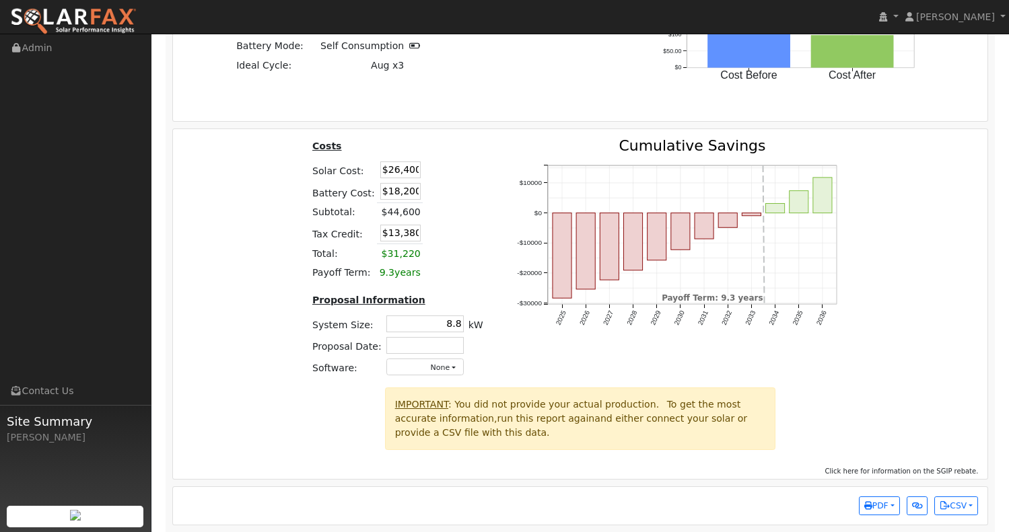
drag, startPoint x: 392, startPoint y: 203, endPoint x: 455, endPoint y: 211, distance: 63.8
click at [455, 211] on table "Costs Solar Cost: $26,400 Battery Cost: $18,200 Subtotal: $44,600 Tax Credit: $…" at bounding box center [398, 211] width 176 height 144
type input "$17,500"
type input "$13,170"
drag, startPoint x: 388, startPoint y: 177, endPoint x: 468, endPoint y: 204, distance: 83.9
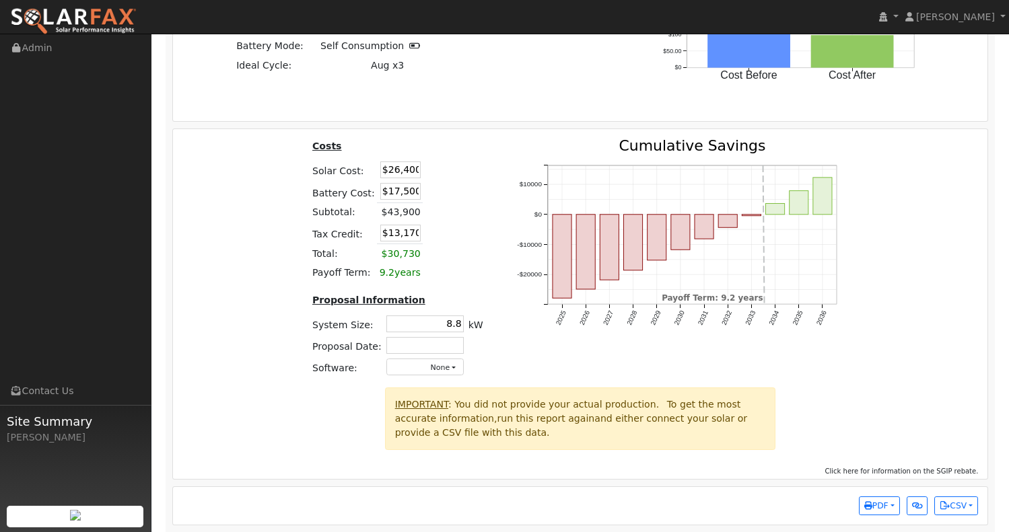
click at [468, 204] on table "Costs Solar Cost: $26,400 Battery Cost: $17,500 Subtotal: $43,900 Tax Credit: $…" at bounding box center [398, 211] width 176 height 144
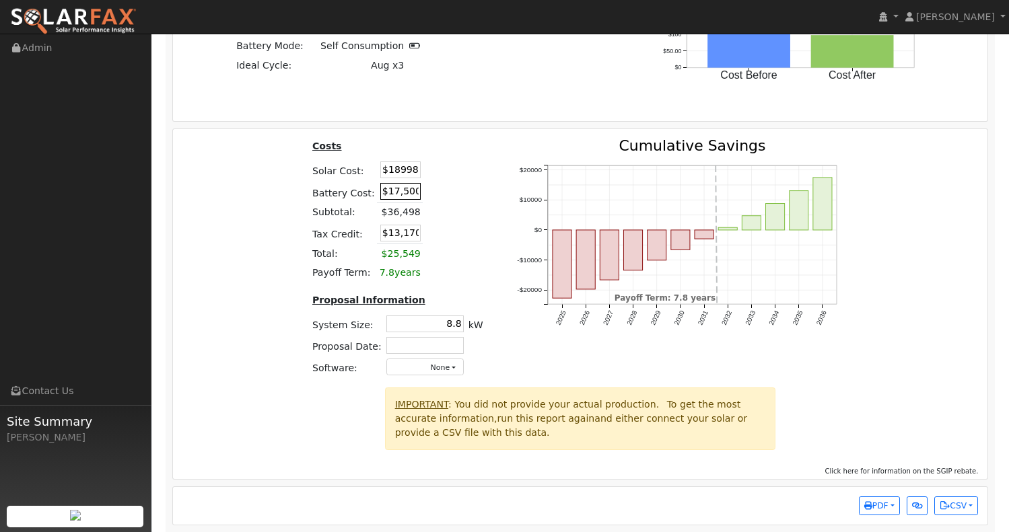
type input "$18,998"
type input "$10,949"
click at [408, 200] on input "$17,500" at bounding box center [400, 191] width 40 height 17
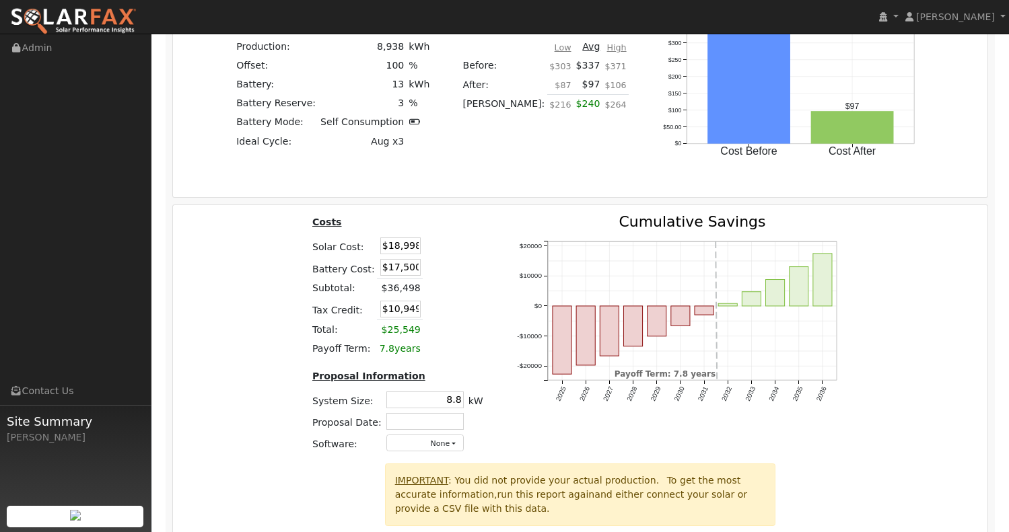
scroll to position [1993, 0]
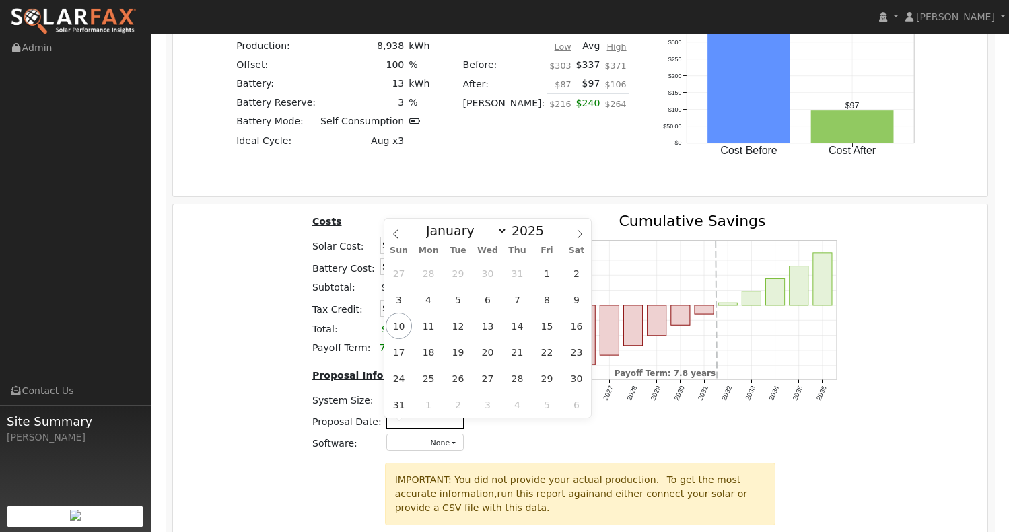
click at [410, 422] on input "text" at bounding box center [424, 421] width 77 height 17
click at [454, 329] on span "12" at bounding box center [458, 326] width 26 height 26
type input "[DATE]"
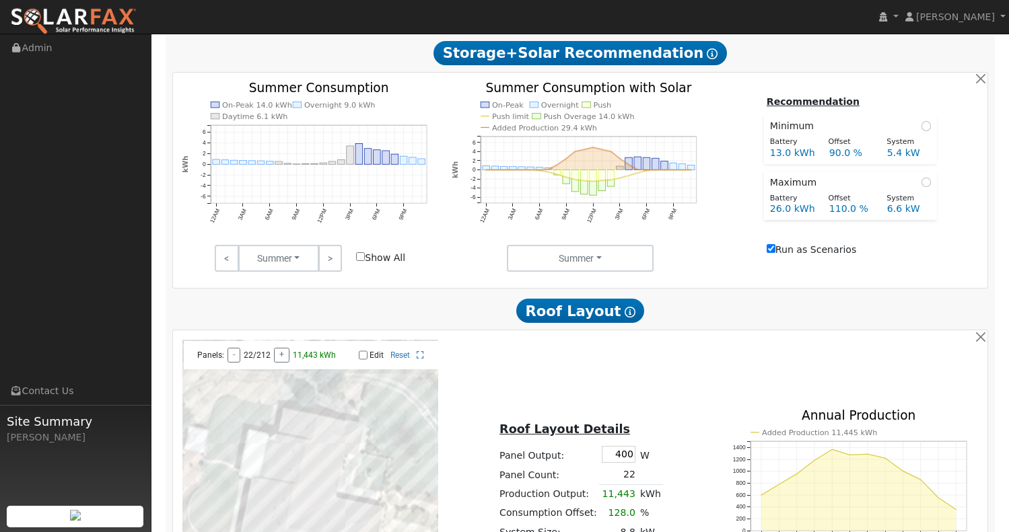
scroll to position [762, 0]
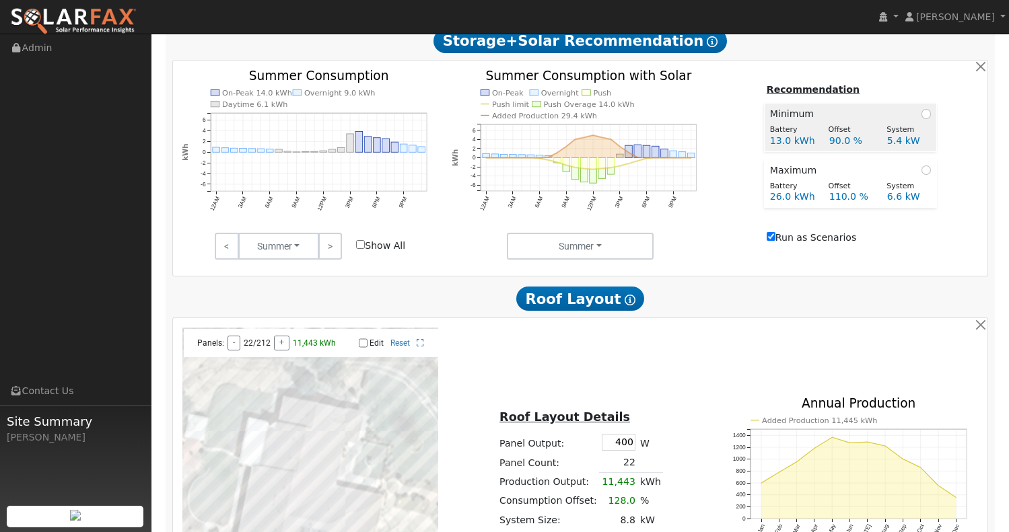
click at [929, 118] on input "radio" at bounding box center [925, 113] width 9 height 9
radio input "true"
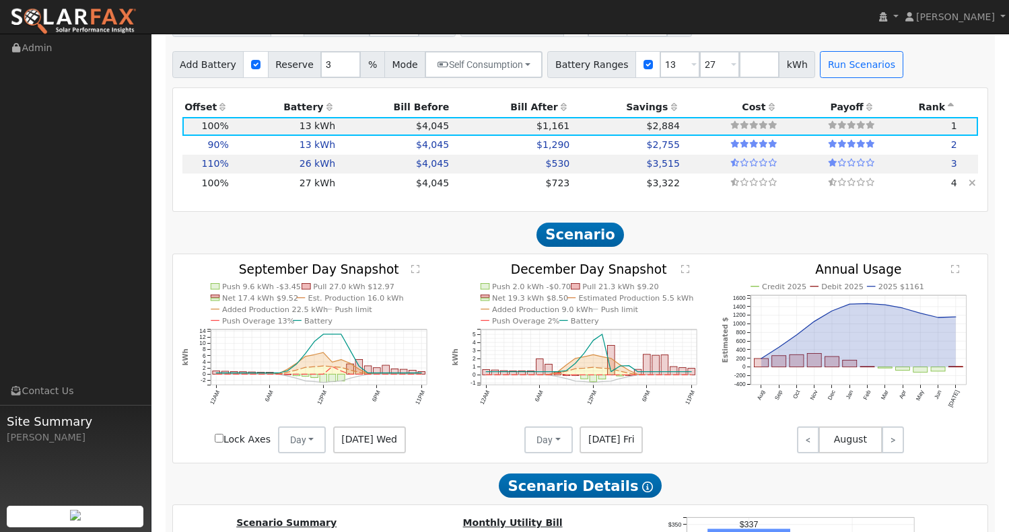
scroll to position [1496, 0]
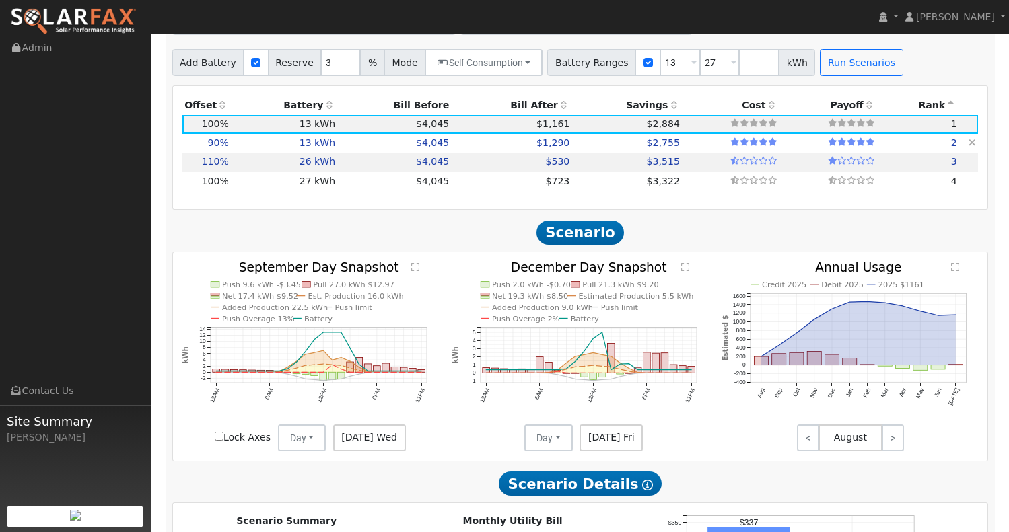
click at [479, 145] on td "$1,290" at bounding box center [512, 143] width 120 height 19
type input "$16,088"
type input "$18,200"
type input "$10,286"
type input "5.4"
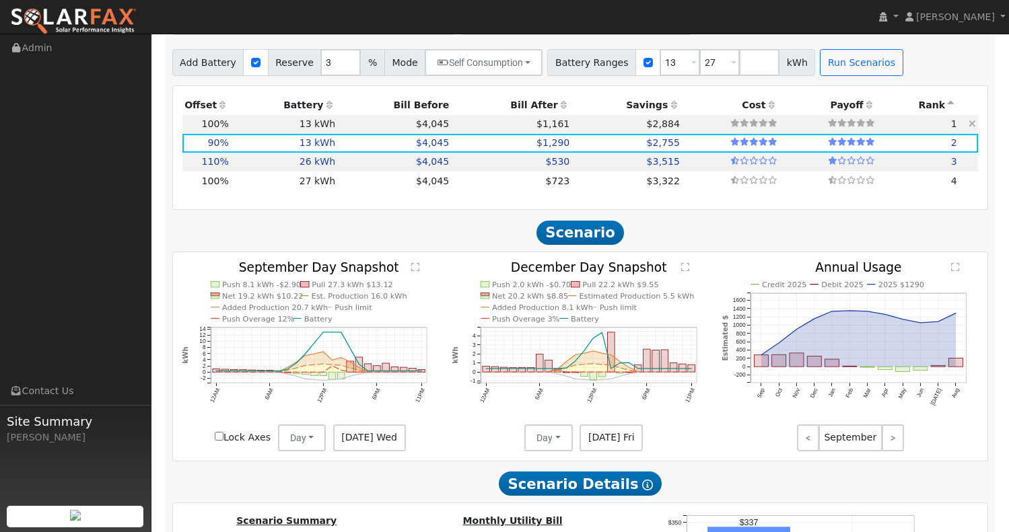
click at [480, 134] on td "$1,161" at bounding box center [512, 124] width 120 height 19
type input "[DATE]"
type input "$18,998"
type input "$17,500"
type input "$10,949"
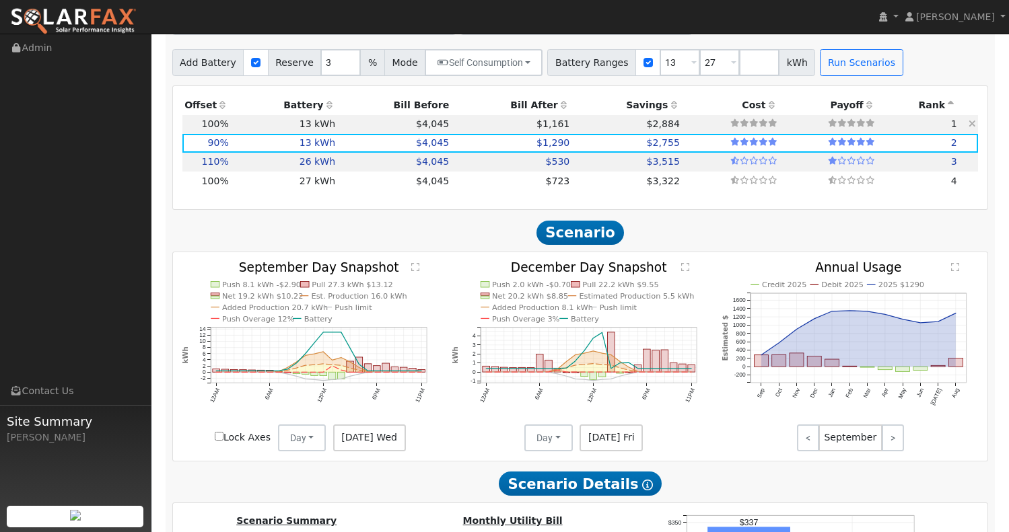
type input "8.8"
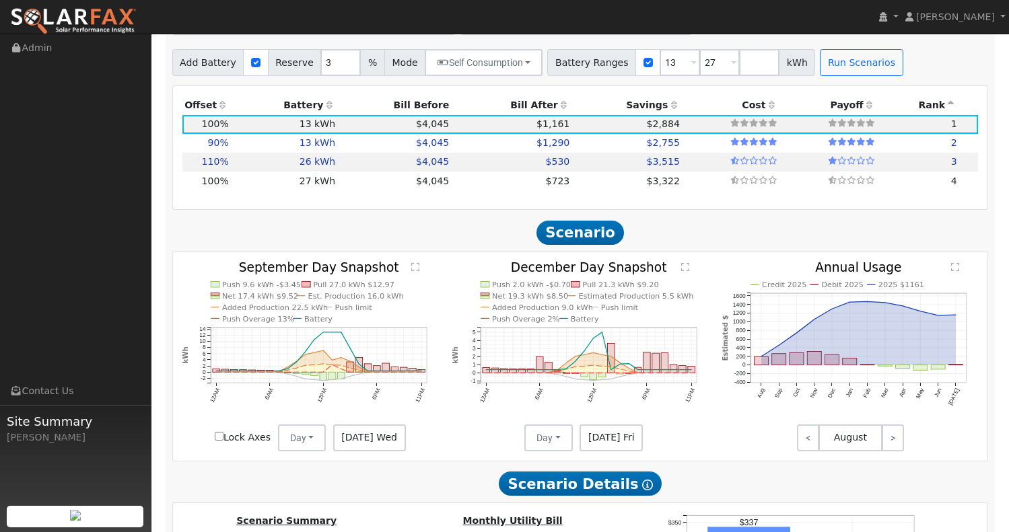
click at [343, 358] on icon "Push 9.6 kWh -$3.45 Pull 27.0 kWh $12.97 Net 17.4 kWh $9.52 Est. Production 16.…" at bounding box center [310, 356] width 256 height 188
click at [419, 271] on icon "Push 9.6 kWh -$3.45 Pull 27.0 kWh $12.97 Net 17.4 kWh $9.52 Est. Production 16.…" at bounding box center [310, 356] width 256 height 188
click at [415, 272] on text "" at bounding box center [415, 266] width 8 height 9
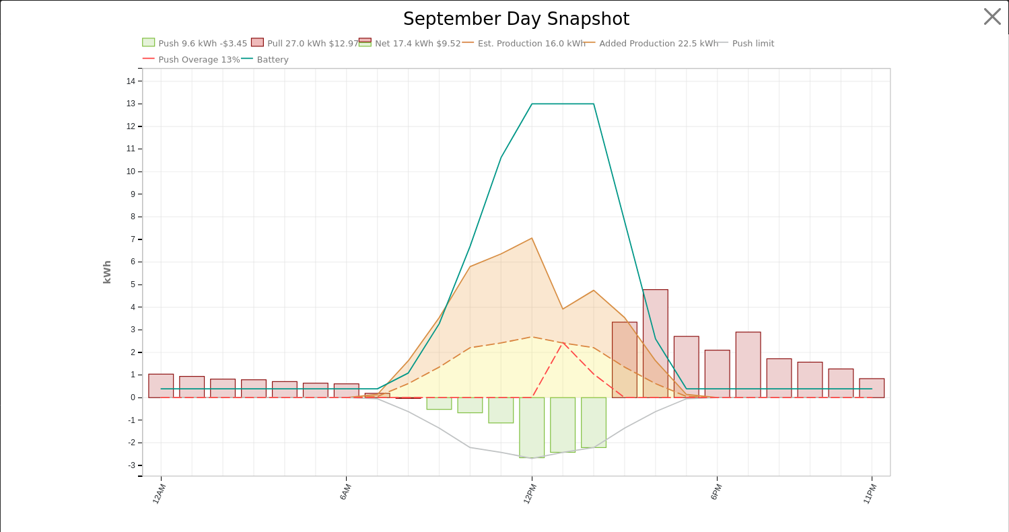
scroll to position [0, 0]
click at [985, 15] on button "button" at bounding box center [993, 17] width 26 height 26
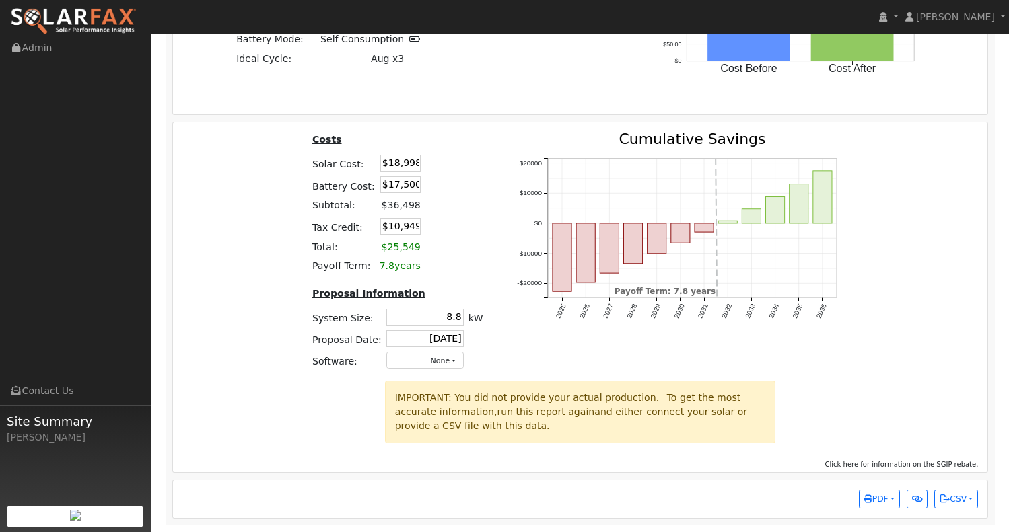
scroll to position [2082, 0]
click at [870, 496] on span "PDF" at bounding box center [876, 499] width 24 height 9
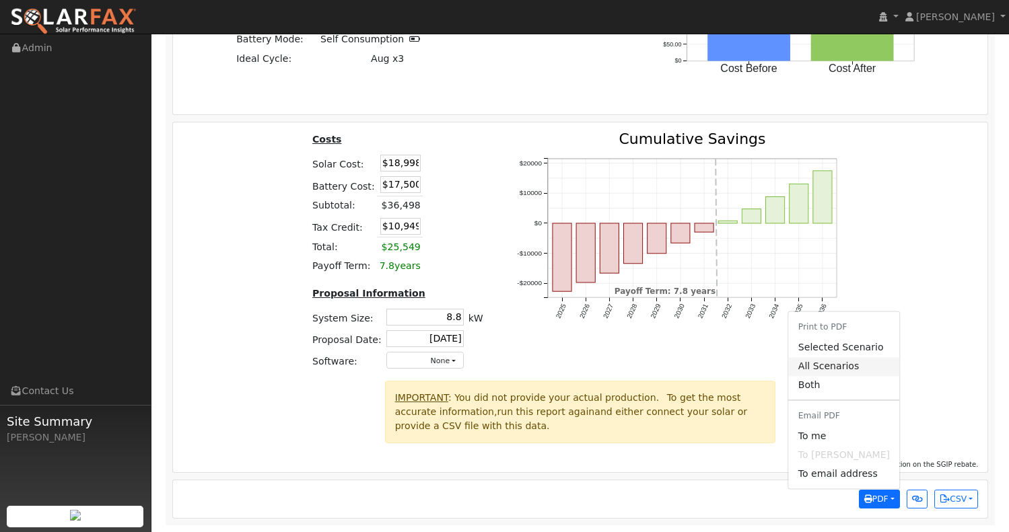
click at [832, 364] on link "All Scenarios" at bounding box center [844, 366] width 110 height 19
click at [884, 497] on span "PDF" at bounding box center [876, 499] width 24 height 9
click at [851, 382] on link "Both" at bounding box center [844, 385] width 110 height 19
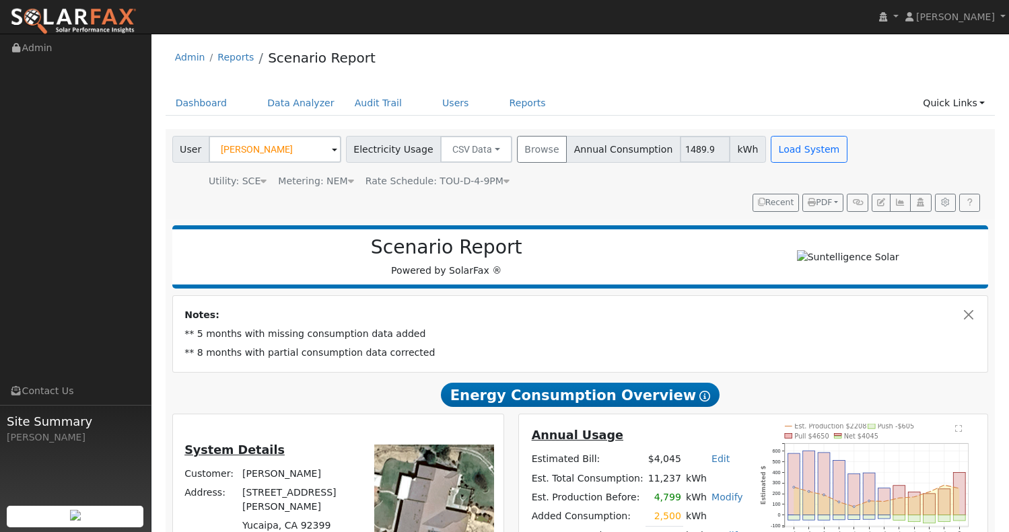
scroll to position [0, 0]
click at [839, 203] on button "PDF" at bounding box center [822, 203] width 41 height 19
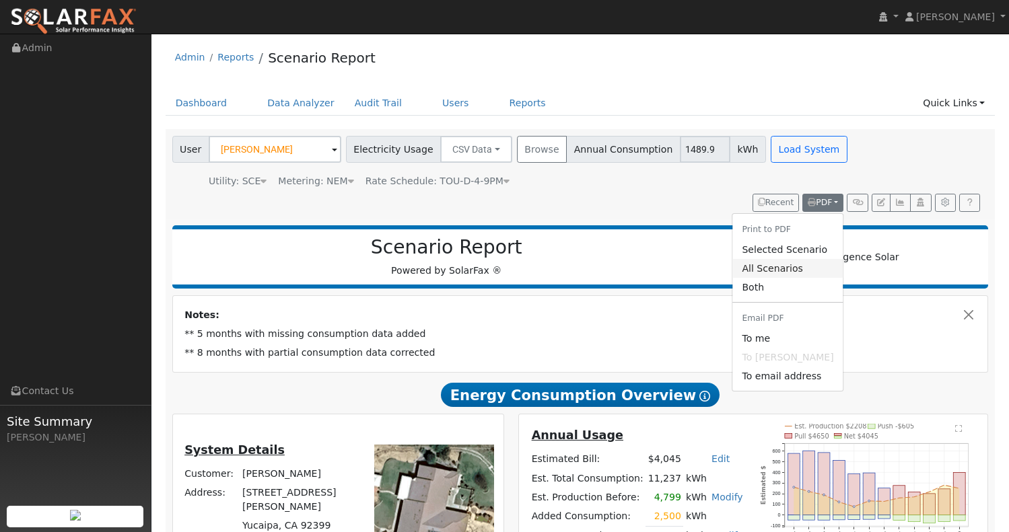
click at [794, 264] on link "All Scenarios" at bounding box center [787, 268] width 110 height 19
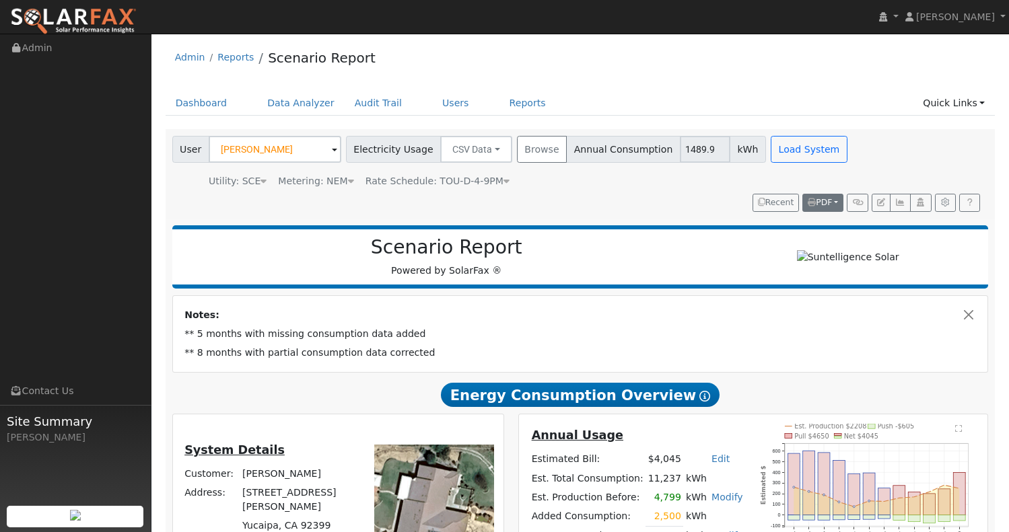
click at [827, 203] on span "PDF" at bounding box center [820, 202] width 24 height 9
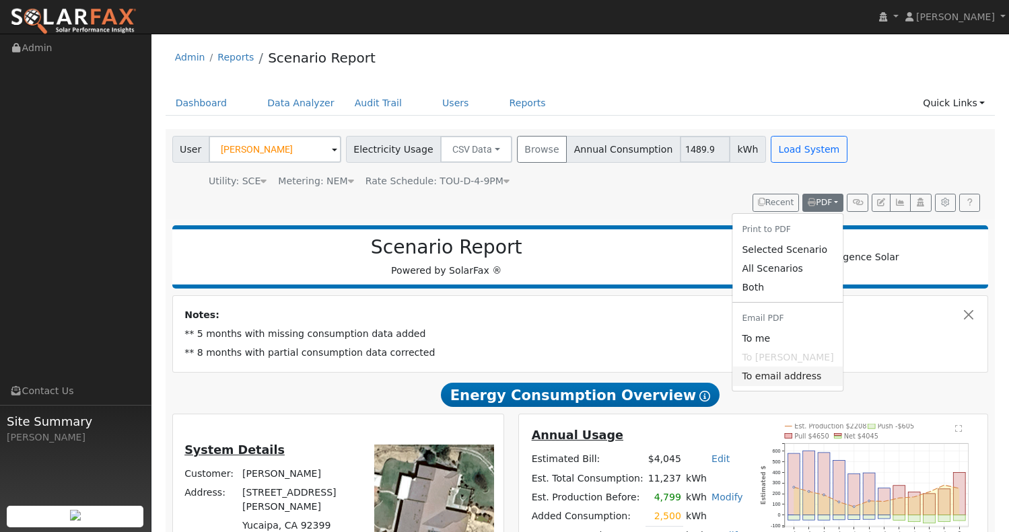
click at [804, 376] on link "To email address" at bounding box center [787, 376] width 110 height 19
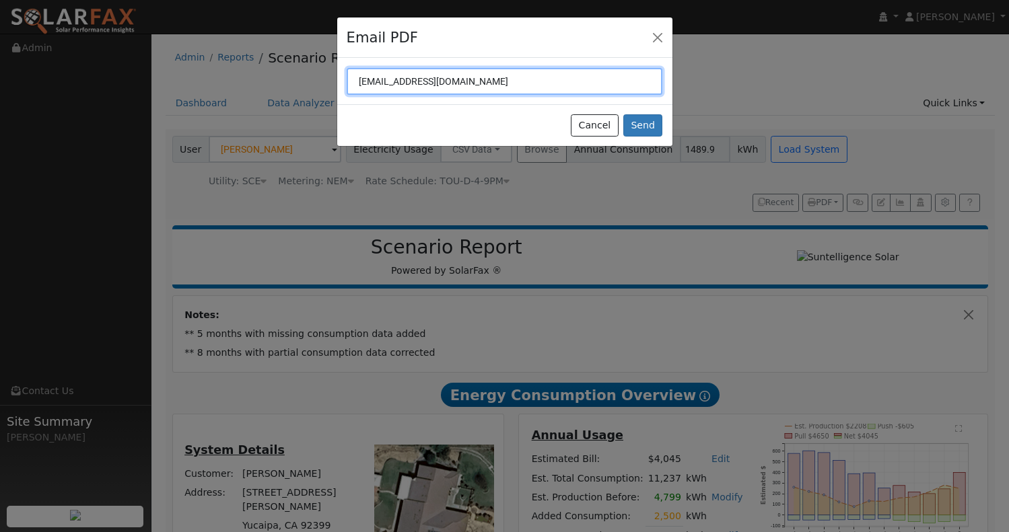
type input "[EMAIL_ADDRESS][DOMAIN_NAME]"
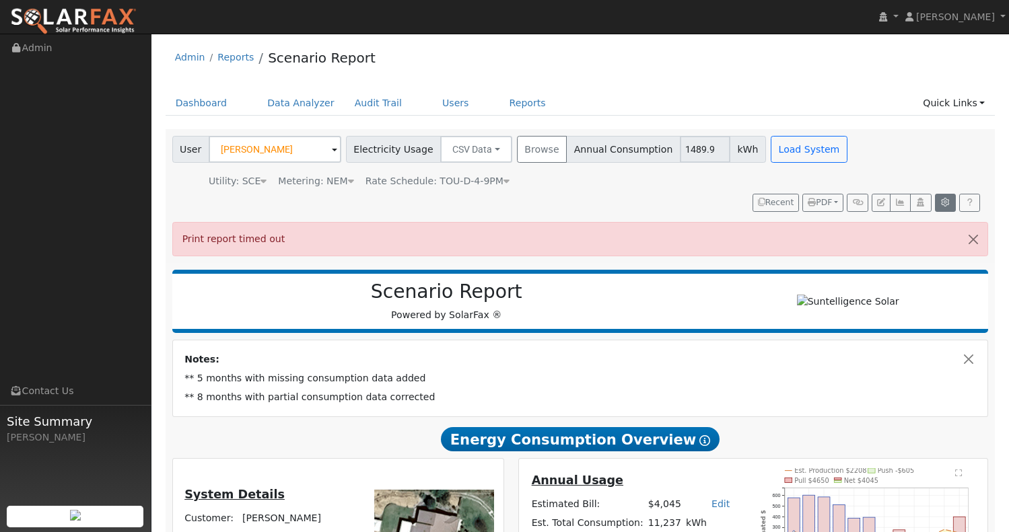
click at [944, 201] on icon "button" at bounding box center [945, 203] width 10 height 8
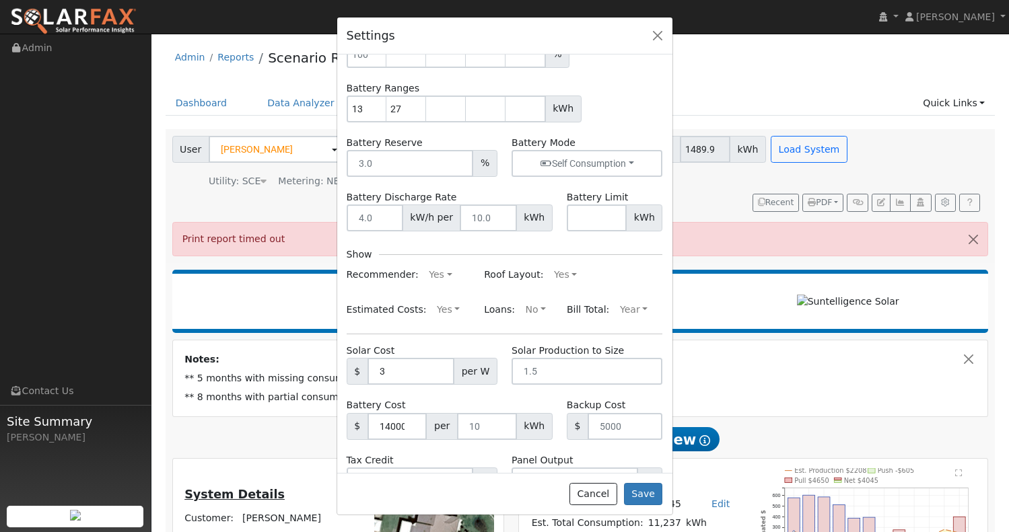
scroll to position [71, 0]
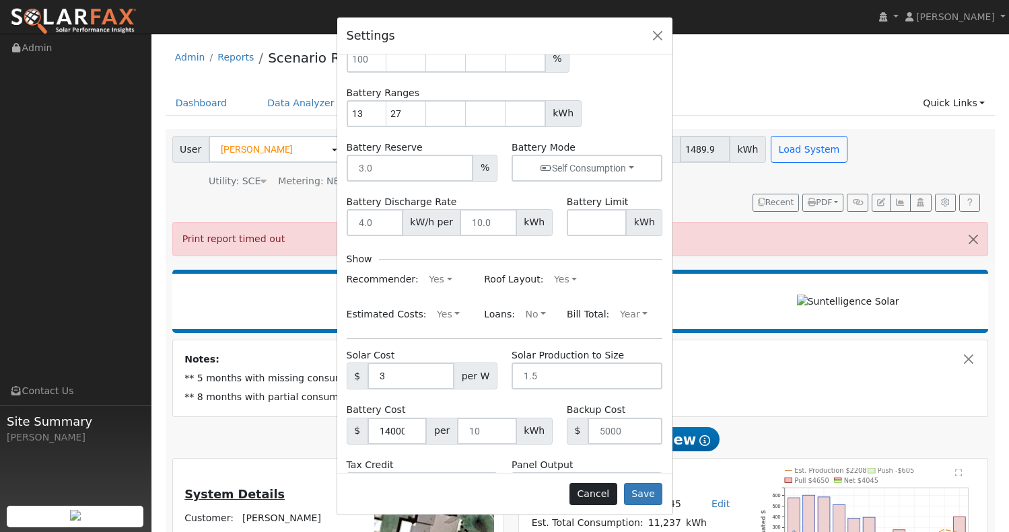
click at [594, 491] on button "Cancel" at bounding box center [593, 494] width 48 height 23
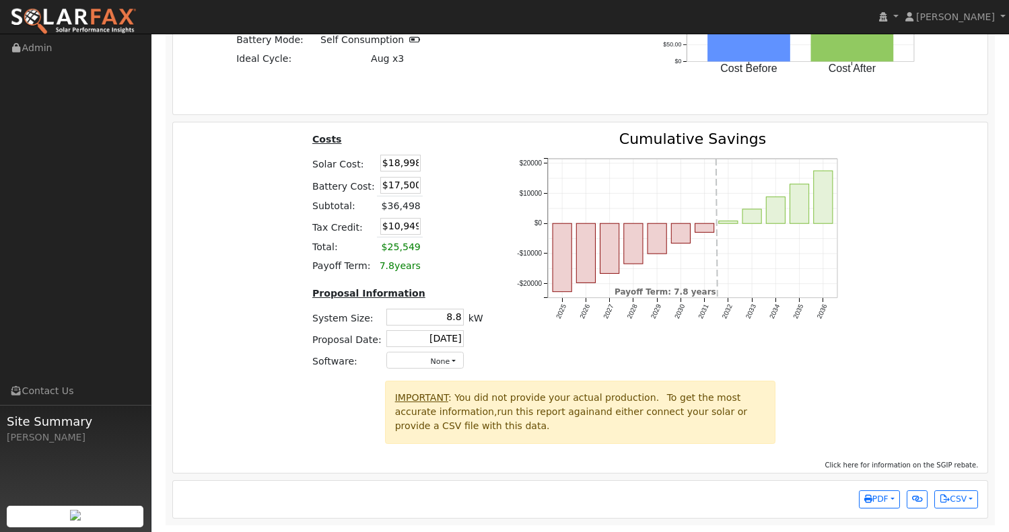
scroll to position [2126, 0]
click at [871, 503] on span "PDF" at bounding box center [876, 499] width 24 height 9
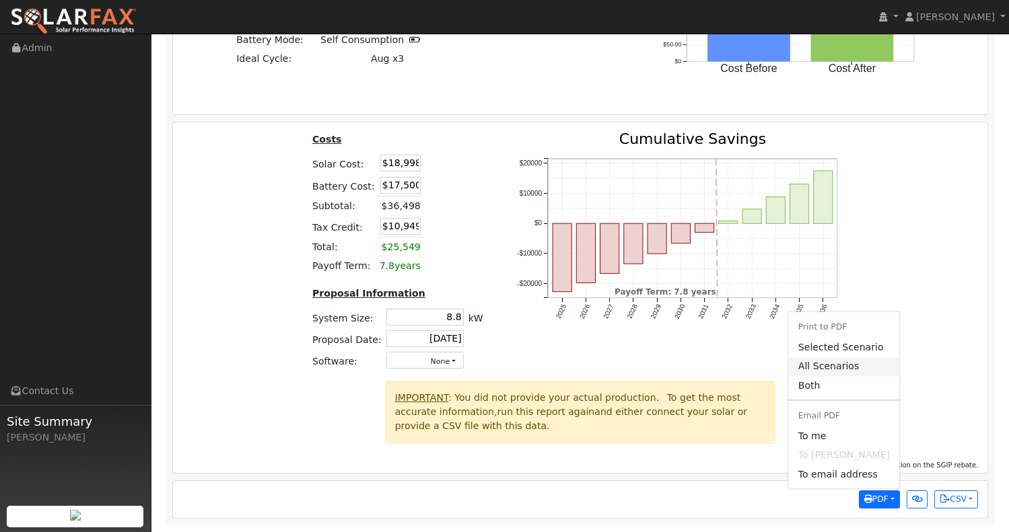
click at [830, 368] on link "All Scenarios" at bounding box center [844, 366] width 110 height 19
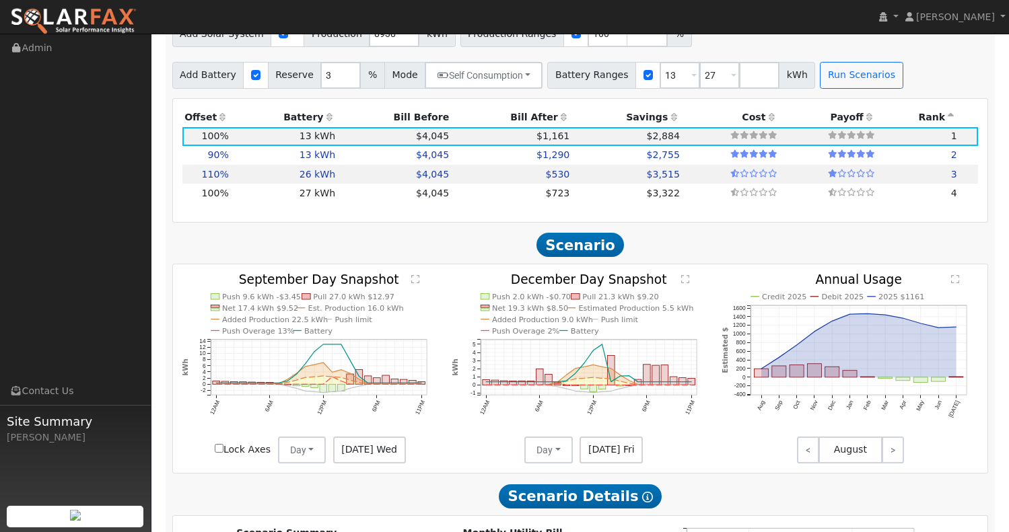
scroll to position [1517, 0]
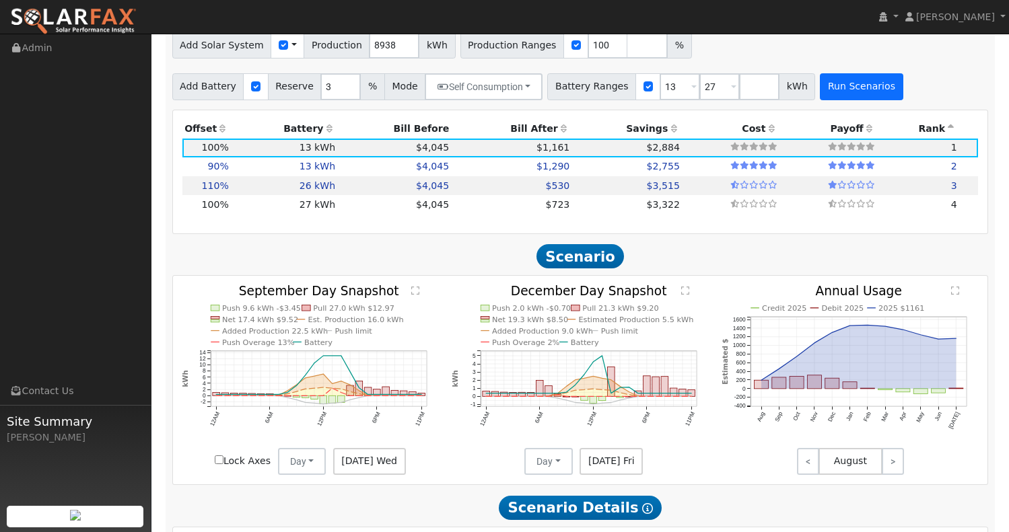
click at [847, 92] on button "Run Scenarios" at bounding box center [861, 86] width 83 height 27
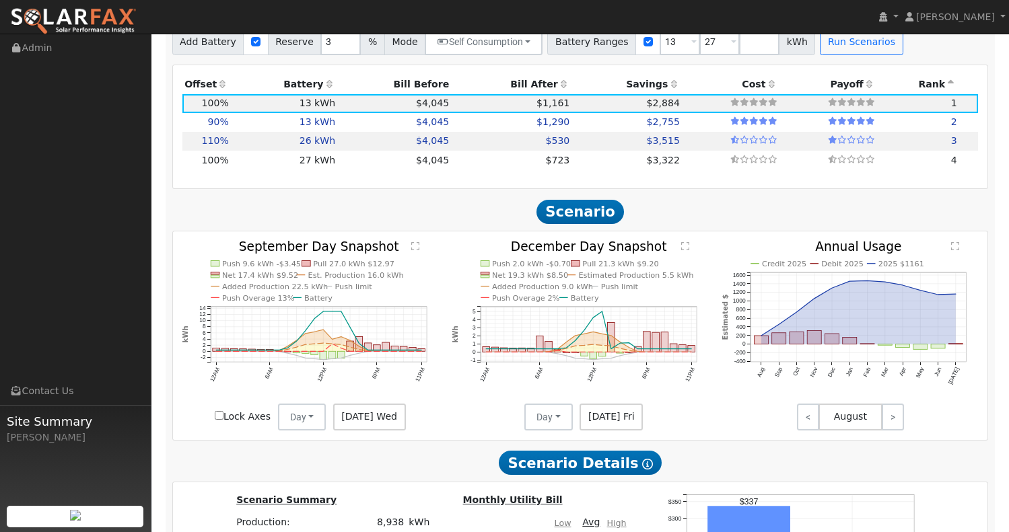
type input "$26,400"
type input "$18,200"
type input "$13,380"
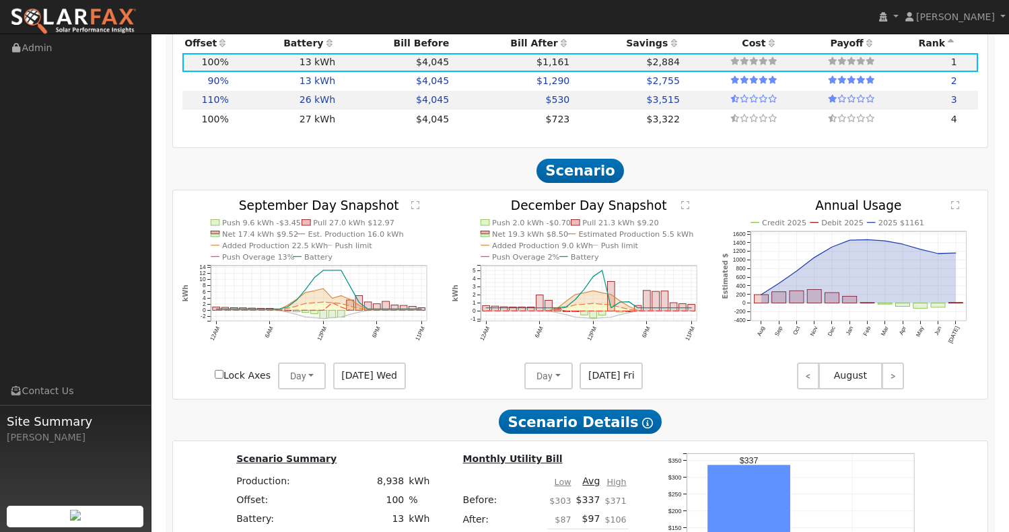
scroll to position [1552, 0]
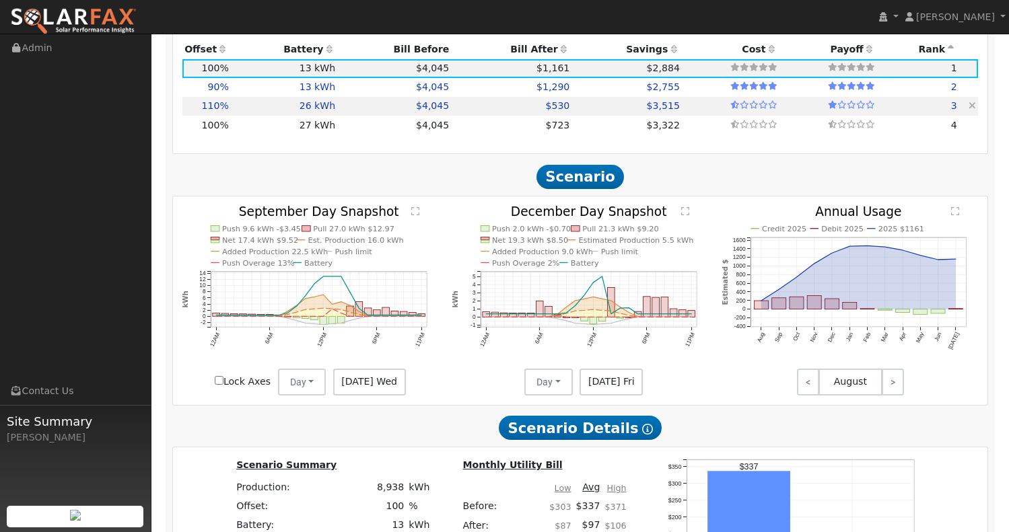
click at [347, 110] on td "$4,045" at bounding box center [395, 106] width 114 height 19
type input "$19,664"
type input "$36,400"
type input "$16,819"
type input "6.6"
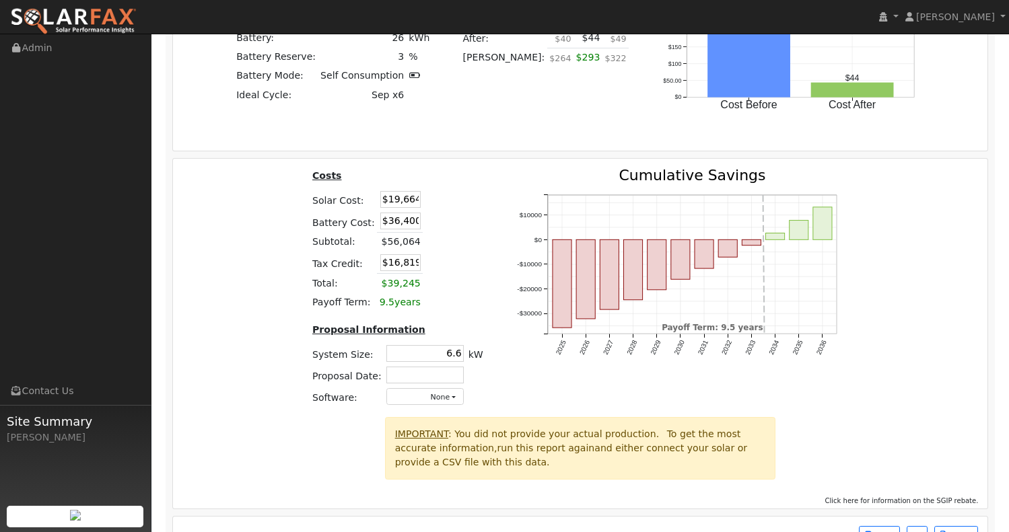
scroll to position [2040, 0]
drag, startPoint x: 386, startPoint y: 229, endPoint x: 428, endPoint y: 232, distance: 41.8
click at [428, 232] on tr "Battery Cost: $36,400" at bounding box center [398, 221] width 176 height 22
click at [398, 229] on input "$26500" at bounding box center [400, 220] width 40 height 17
type input "$25,500"
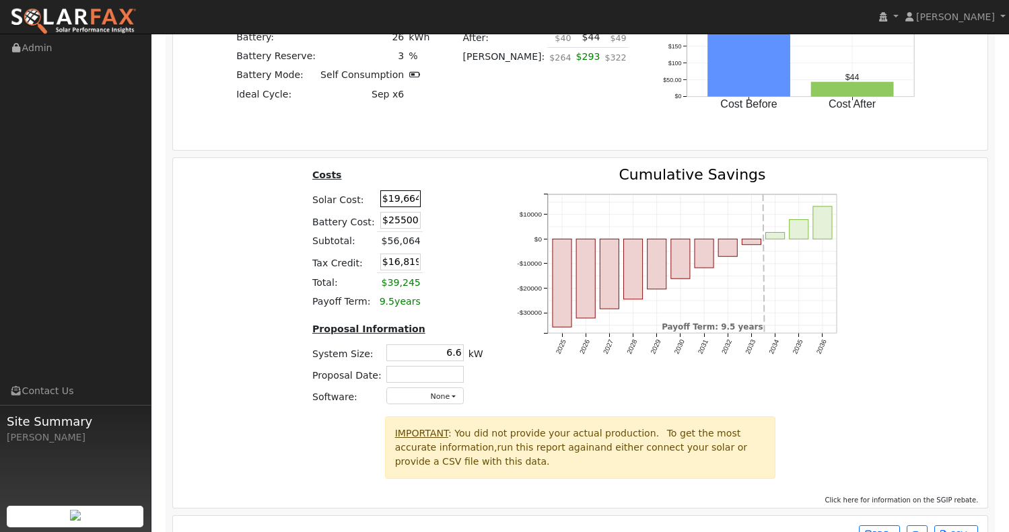
type input "$13,549"
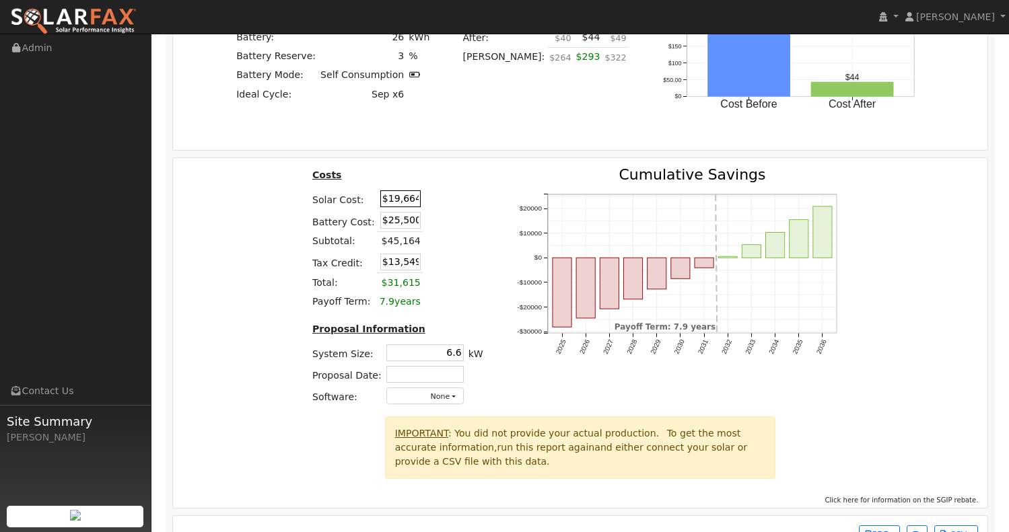
click at [399, 207] on input "$19,664" at bounding box center [400, 198] width 40 height 17
drag, startPoint x: 390, startPoint y: 207, endPoint x: 446, endPoint y: 212, distance: 56.1
click at [446, 210] on tr "Solar Cost: $19,664" at bounding box center [398, 199] width 176 height 22
type input "$18,129"
type input "$13,089"
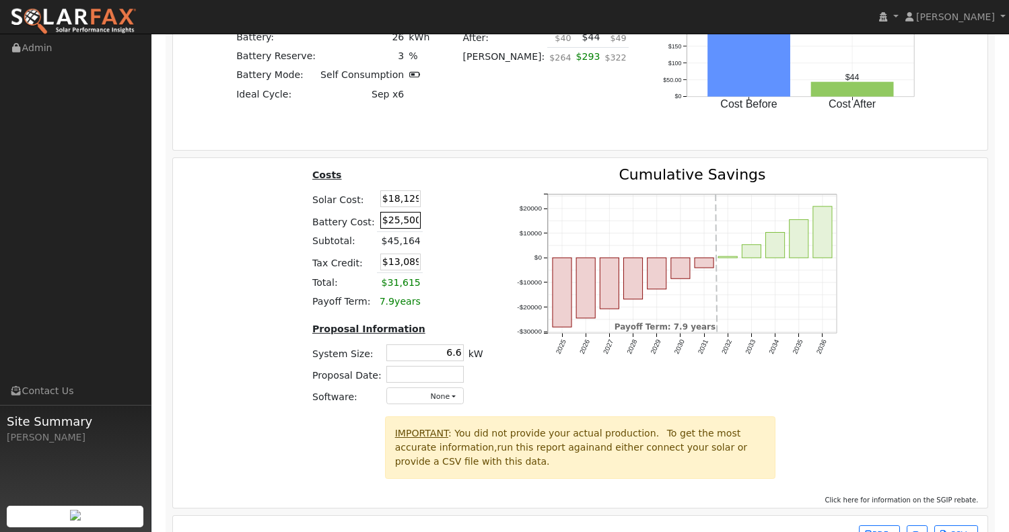
click at [402, 229] on input "$25,500" at bounding box center [400, 220] width 40 height 17
